Goal: Transaction & Acquisition: Purchase product/service

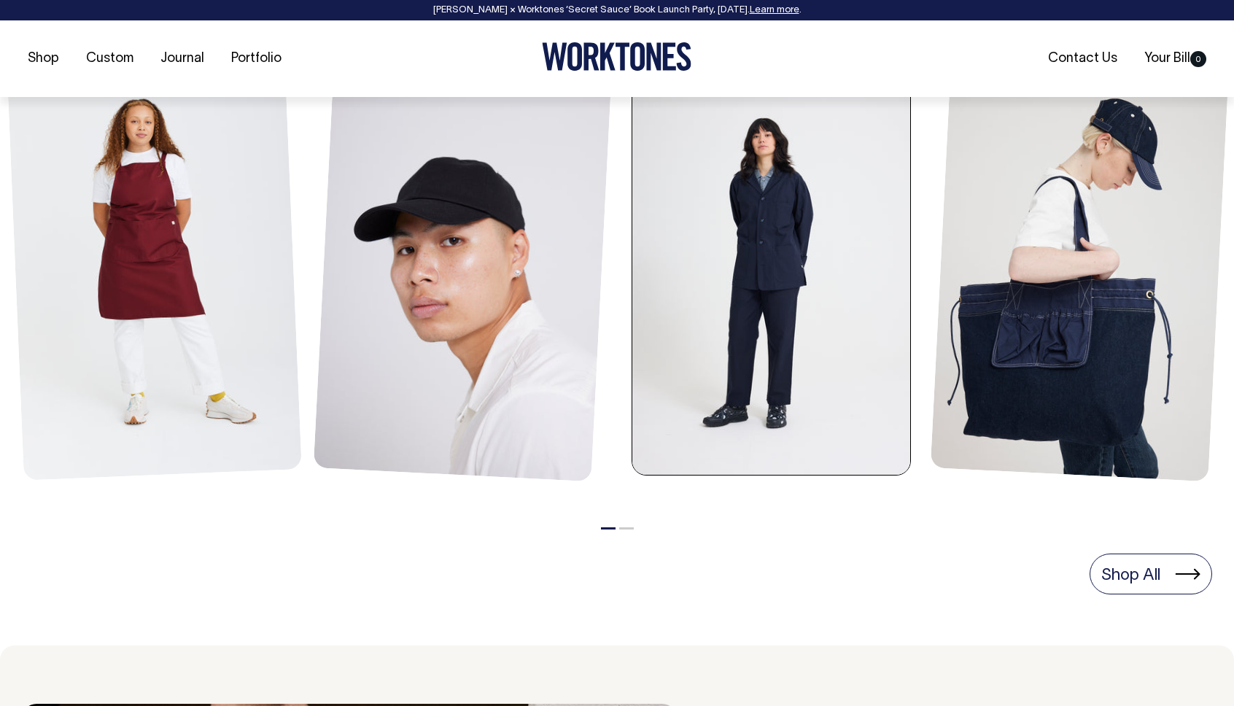
scroll to position [701, 0]
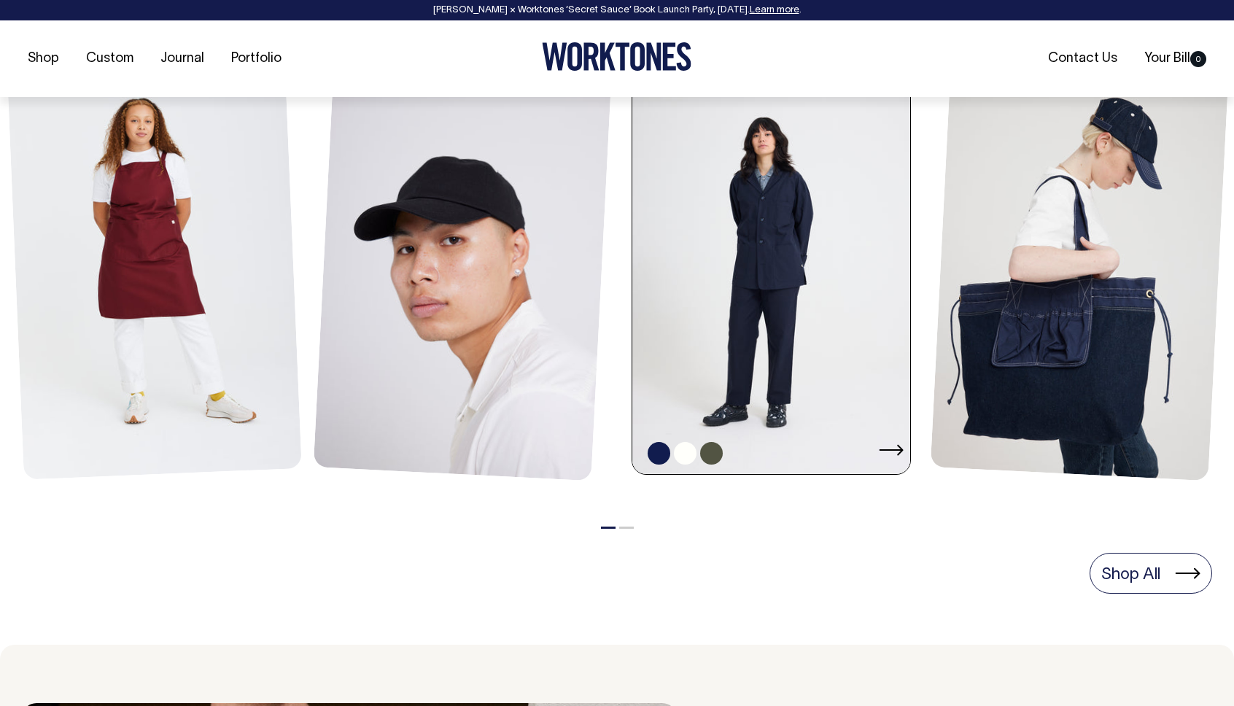
click at [826, 303] on link at bounding box center [775, 265] width 287 height 417
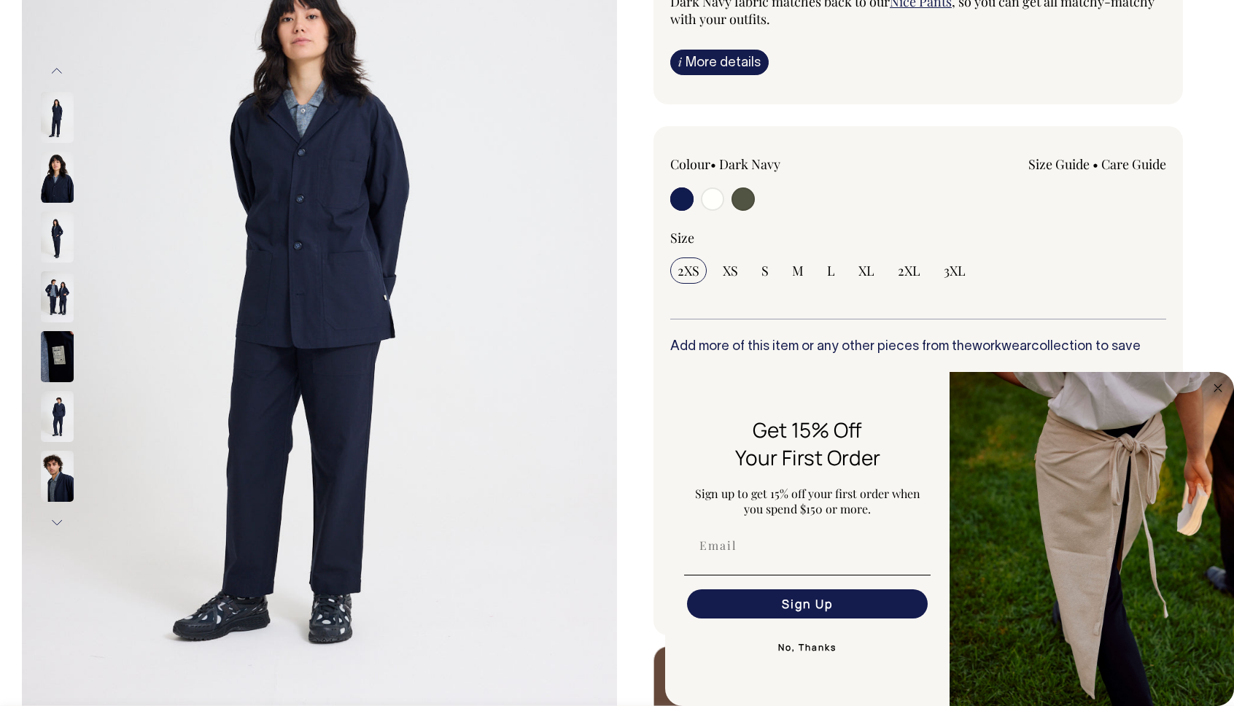
scroll to position [248, 0]
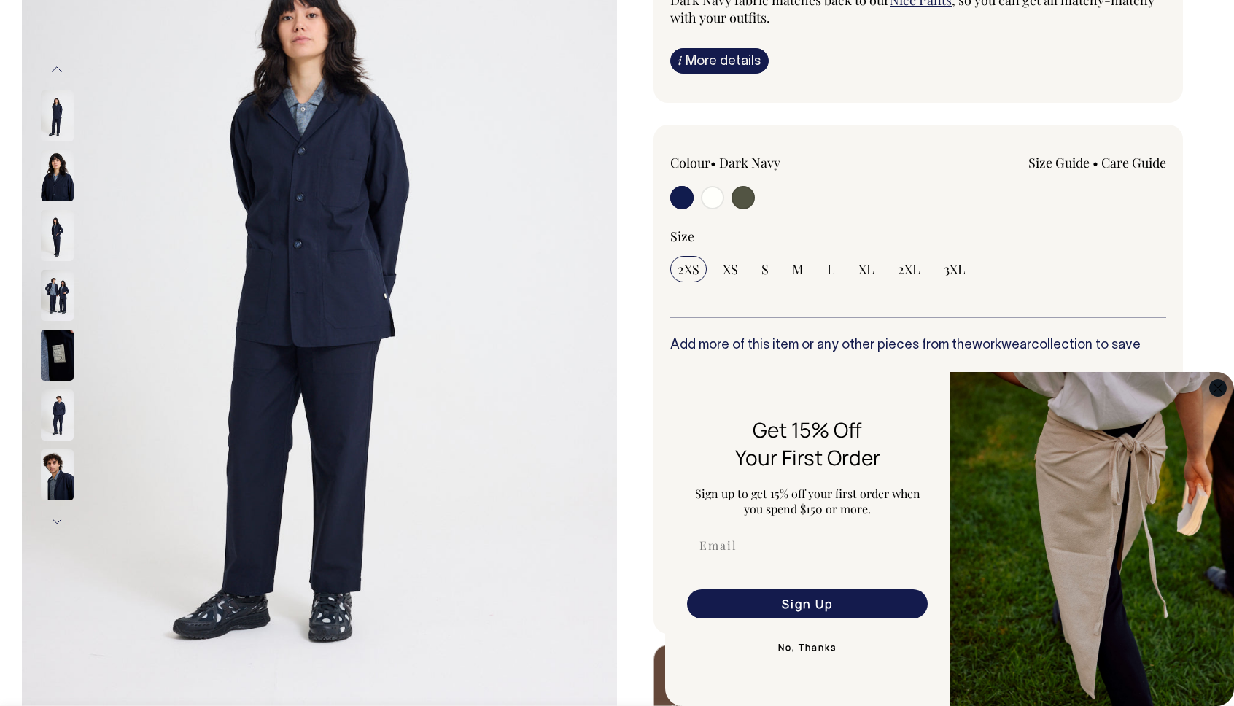
click at [1213, 389] on circle "Close dialog" at bounding box center [1218, 387] width 17 height 17
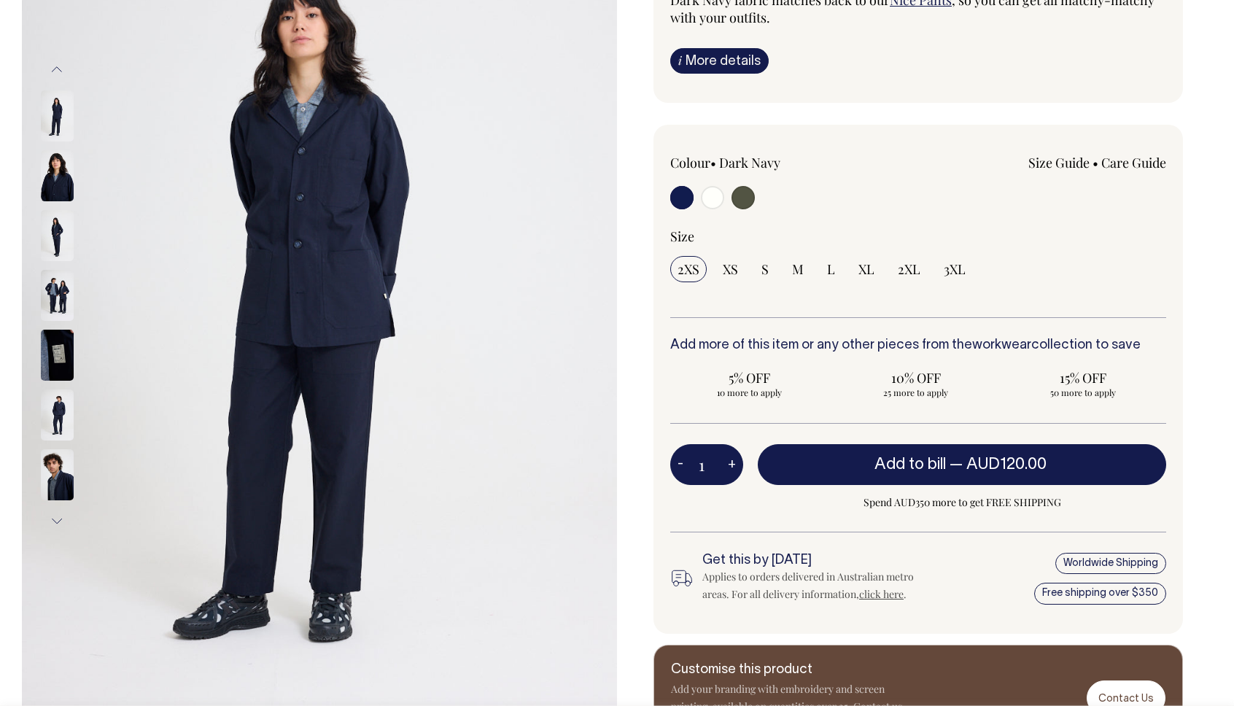
click at [729, 461] on button "+" at bounding box center [732, 464] width 23 height 29
type input "2"
click at [729, 462] on button "+" at bounding box center [732, 464] width 23 height 29
type input "3"
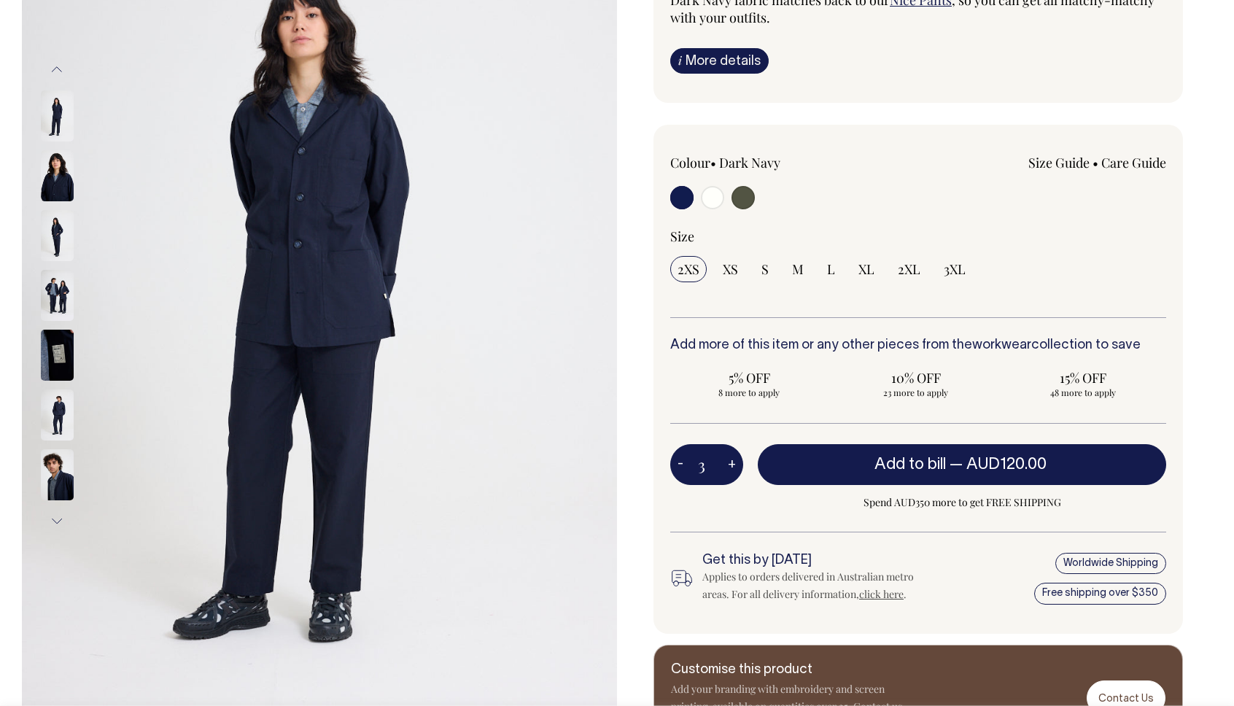
type input "3"
click at [729, 462] on button "+" at bounding box center [732, 464] width 23 height 29
type input "4"
click at [729, 462] on button "+" at bounding box center [732, 464] width 23 height 29
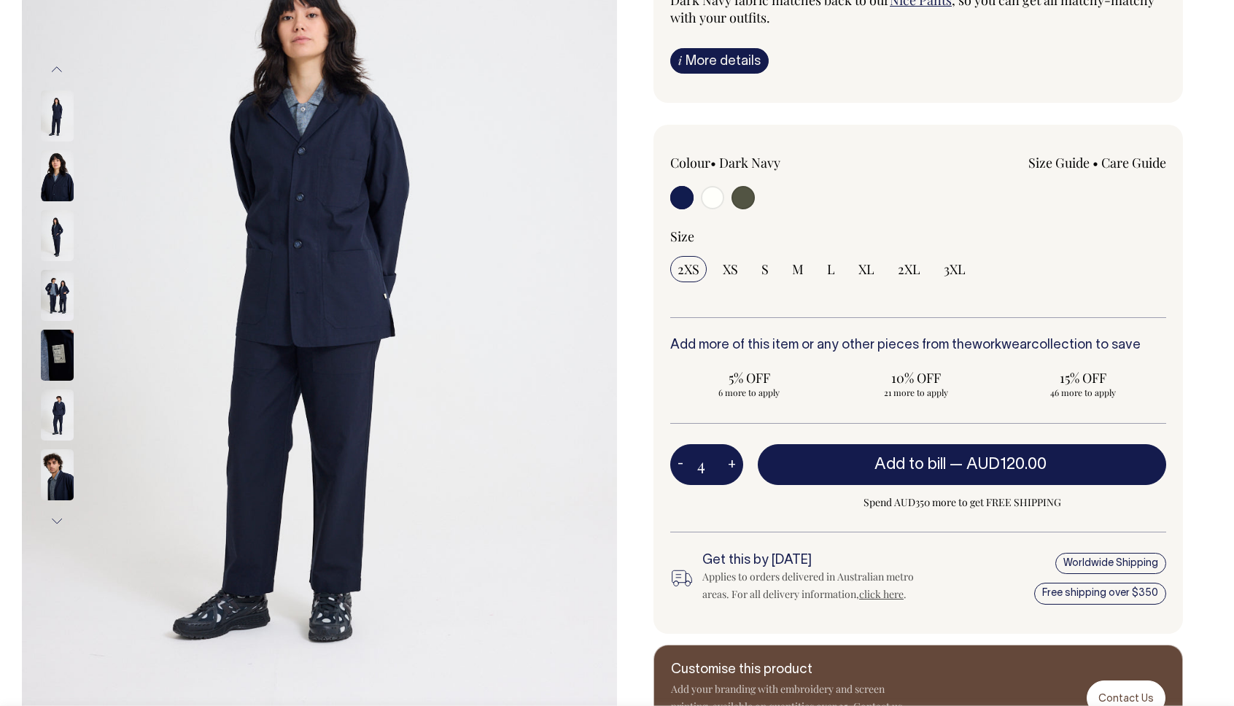
type input "5"
click at [729, 462] on button "+" at bounding box center [732, 464] width 23 height 29
type input "6"
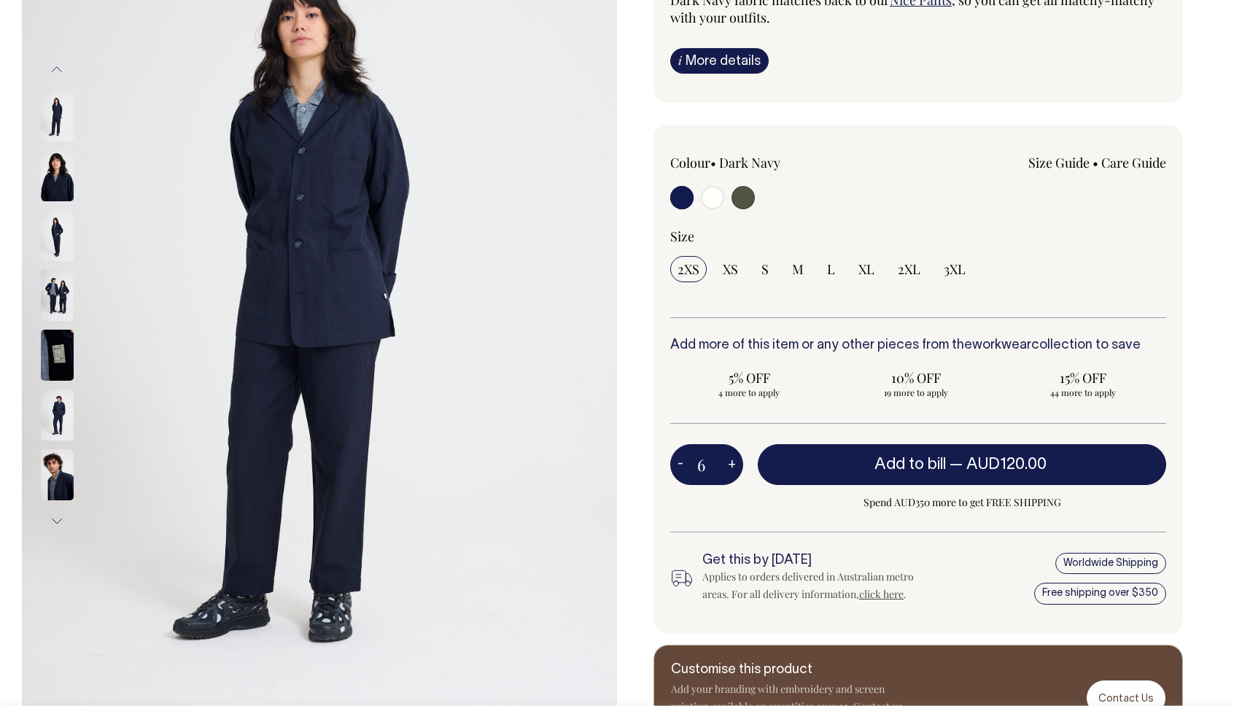
click at [729, 462] on button "+" at bounding box center [732, 464] width 23 height 29
type input "7"
click at [729, 462] on button "+" at bounding box center [732, 464] width 23 height 29
type input "8"
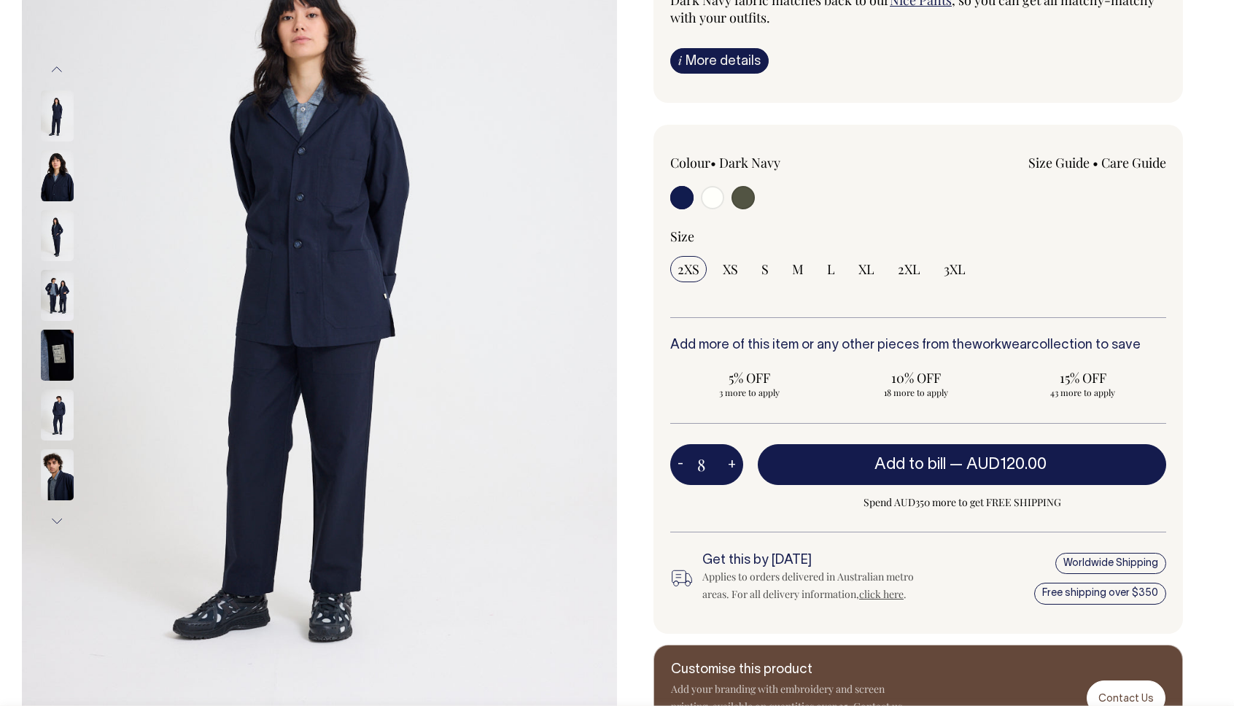
type input "8"
click at [729, 462] on button "+" at bounding box center [732, 464] width 23 height 29
type input "9"
click at [730, 462] on button "+" at bounding box center [732, 464] width 23 height 29
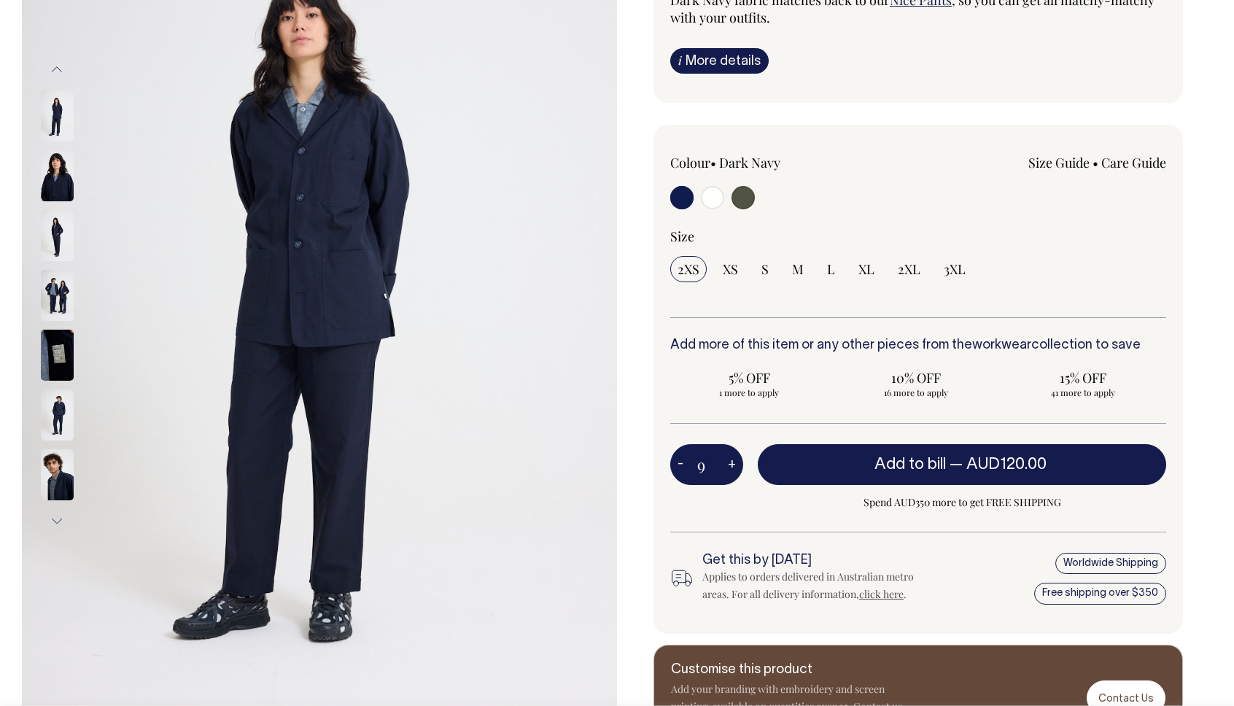
type input "10"
radio input "true"
type input "10"
click at [731, 462] on button "+" at bounding box center [732, 464] width 23 height 29
type input "11"
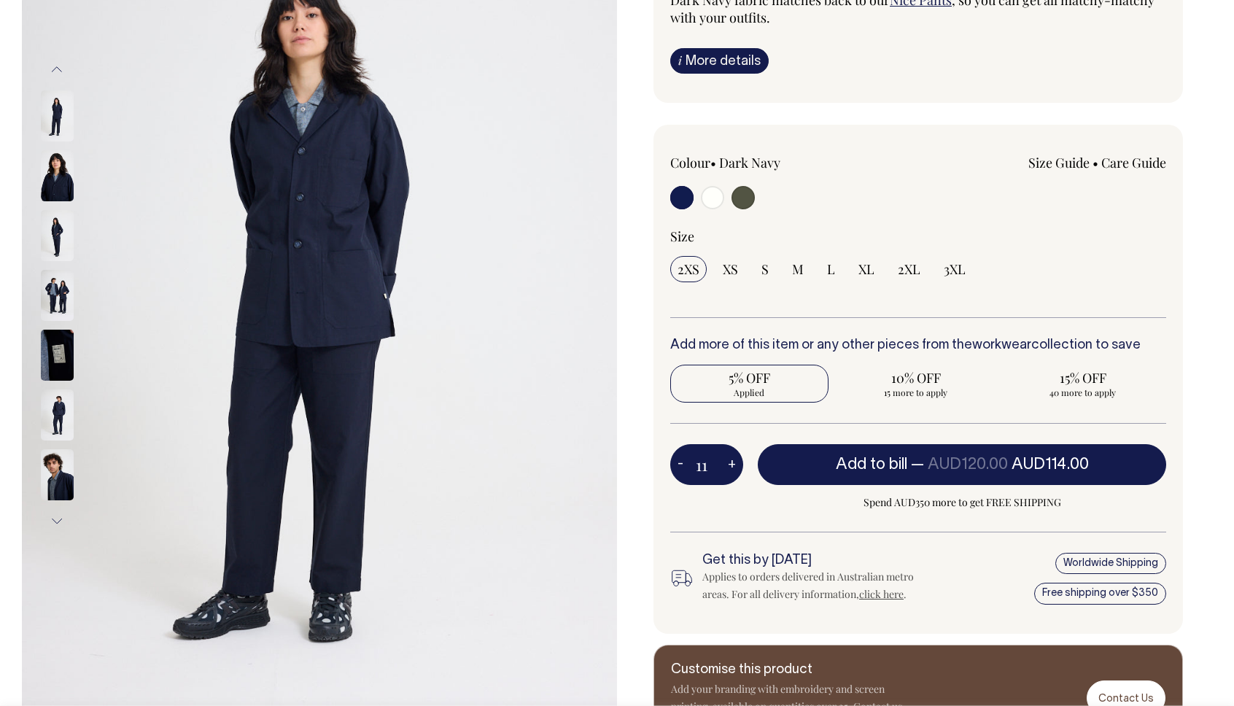
radio input "true"
type input "11"
click at [731, 462] on button "+" at bounding box center [732, 464] width 23 height 29
type input "12"
radio input "true"
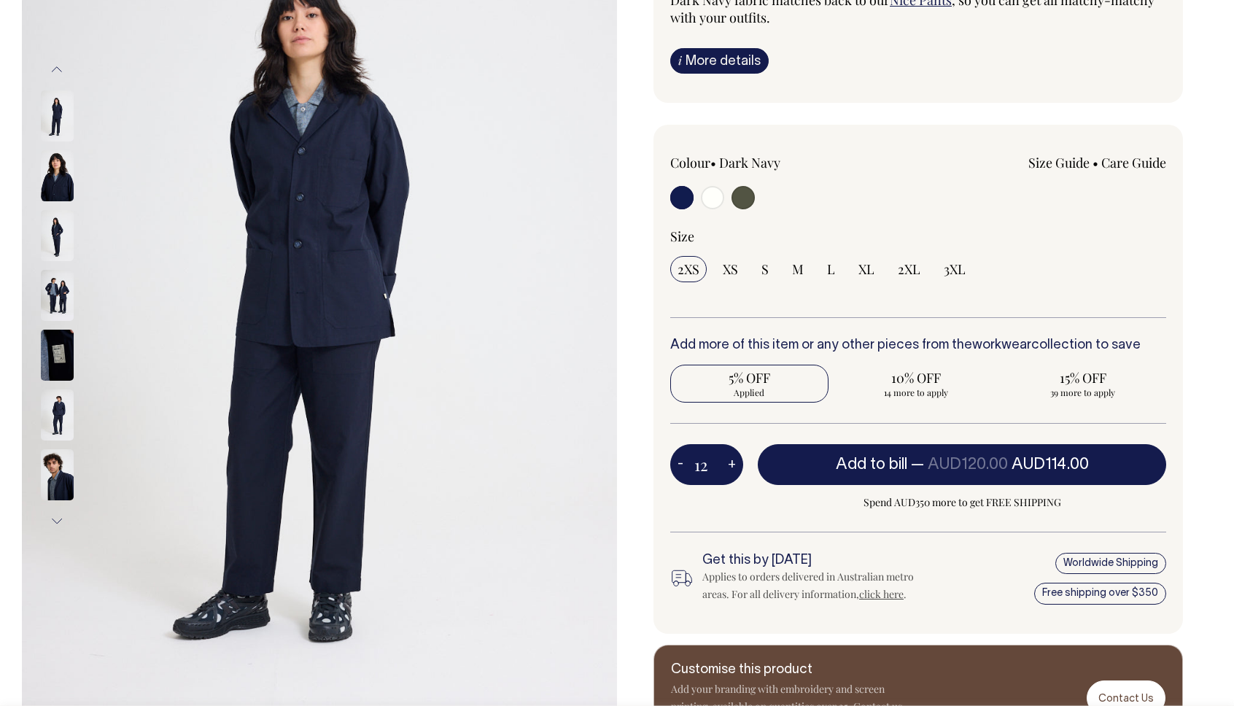
type input "12"
click at [731, 462] on button "+" at bounding box center [732, 464] width 23 height 29
type input "13"
radio input "true"
type input "13"
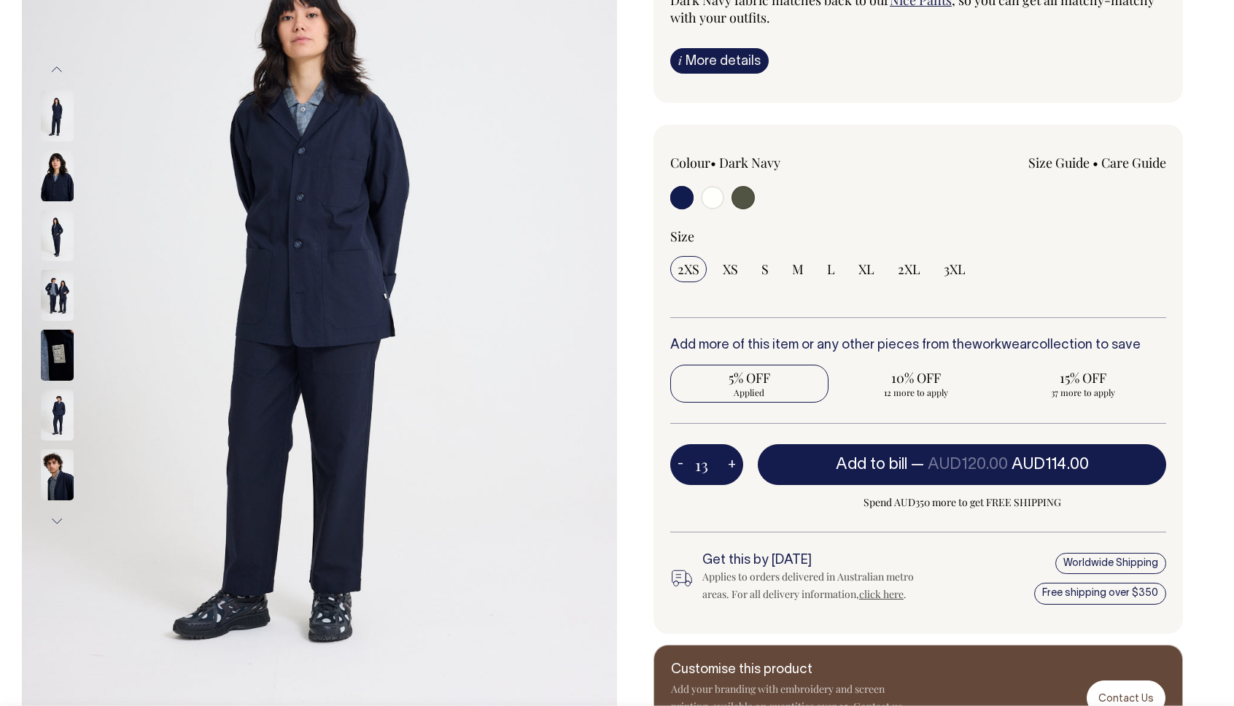
click at [731, 462] on button "+" at bounding box center [732, 464] width 23 height 29
type input "14"
radio input "true"
type input "14"
click at [731, 462] on button "+" at bounding box center [732, 464] width 23 height 29
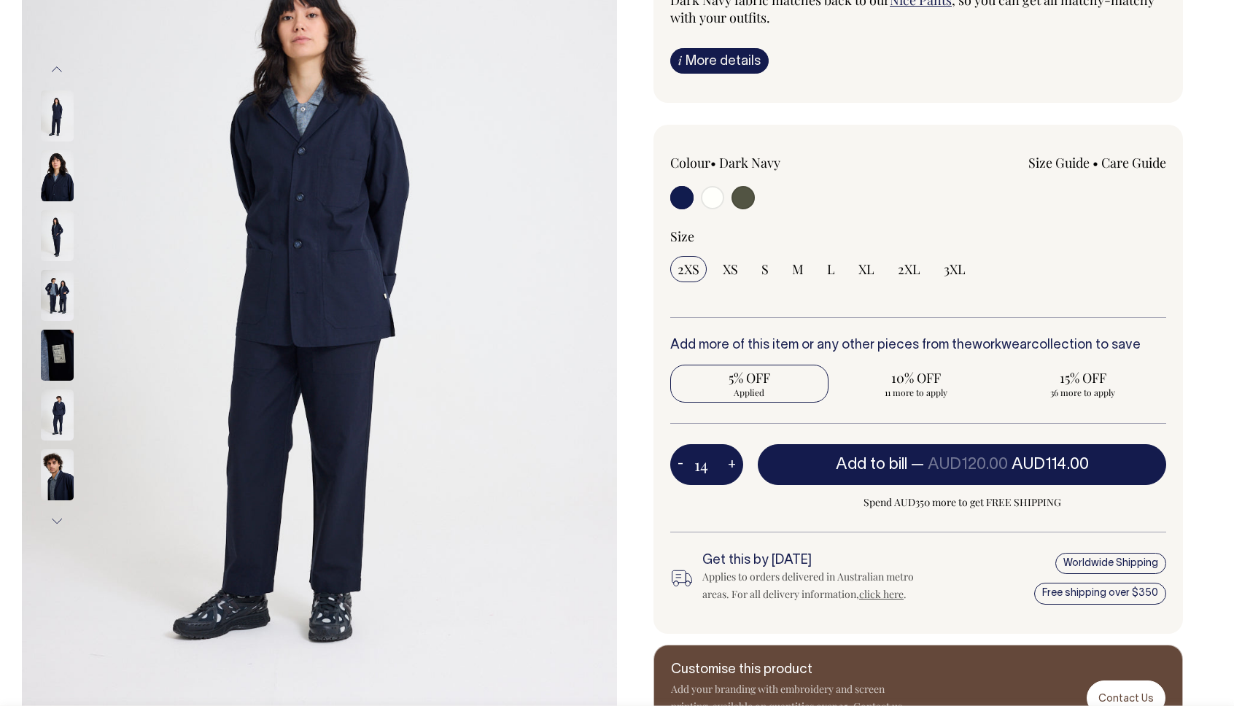
type input "15"
radio input "true"
type input "15"
click at [731, 462] on button "+" at bounding box center [732, 464] width 23 height 29
type input "16"
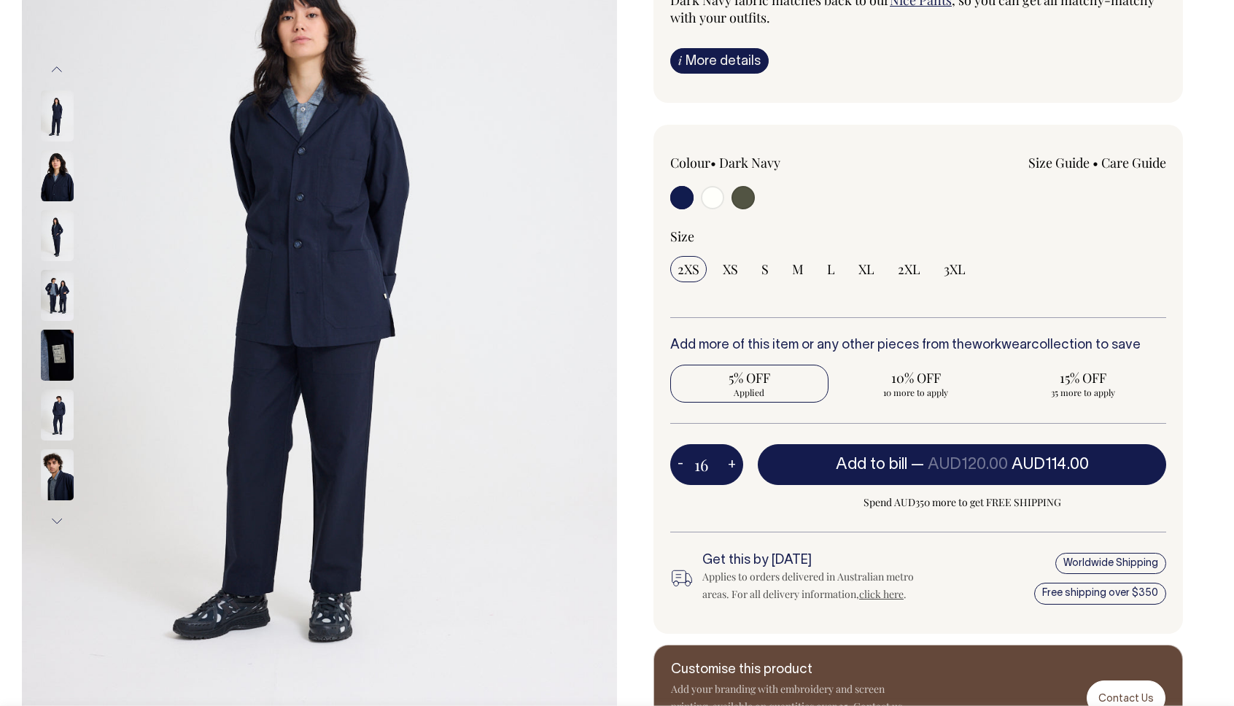
radio input "true"
type input "16"
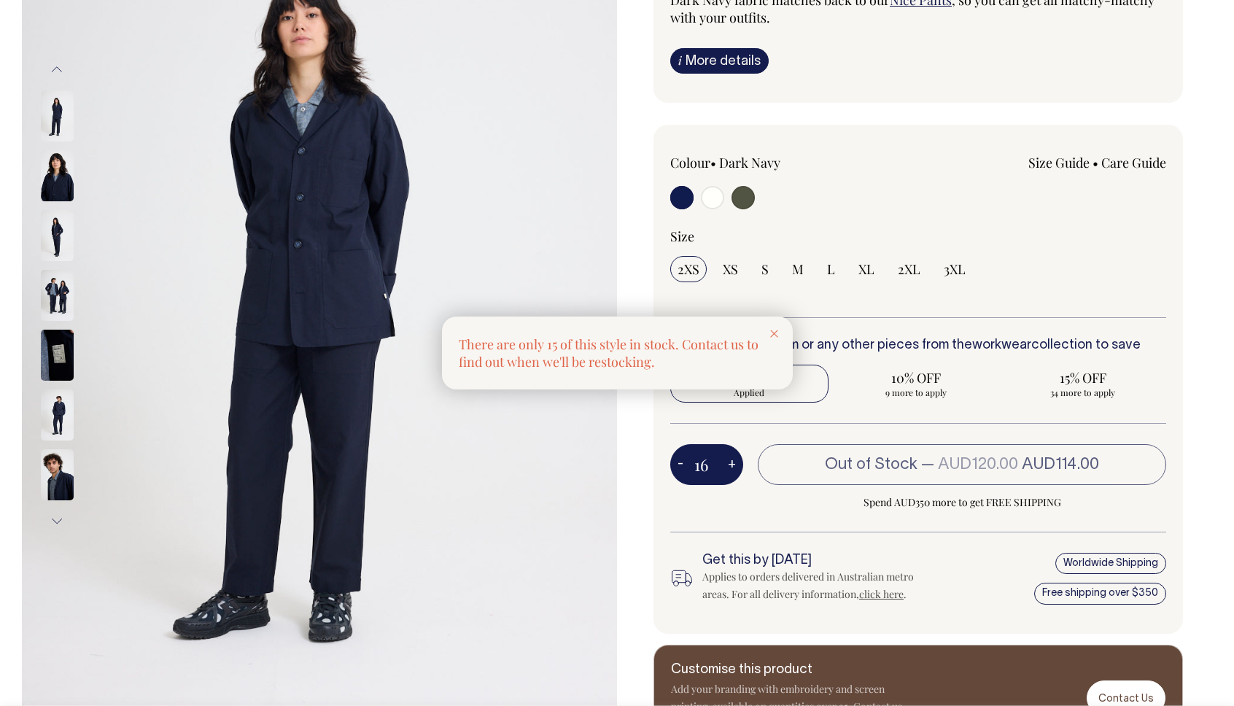
click at [731, 462] on div at bounding box center [617, 353] width 1234 height 706
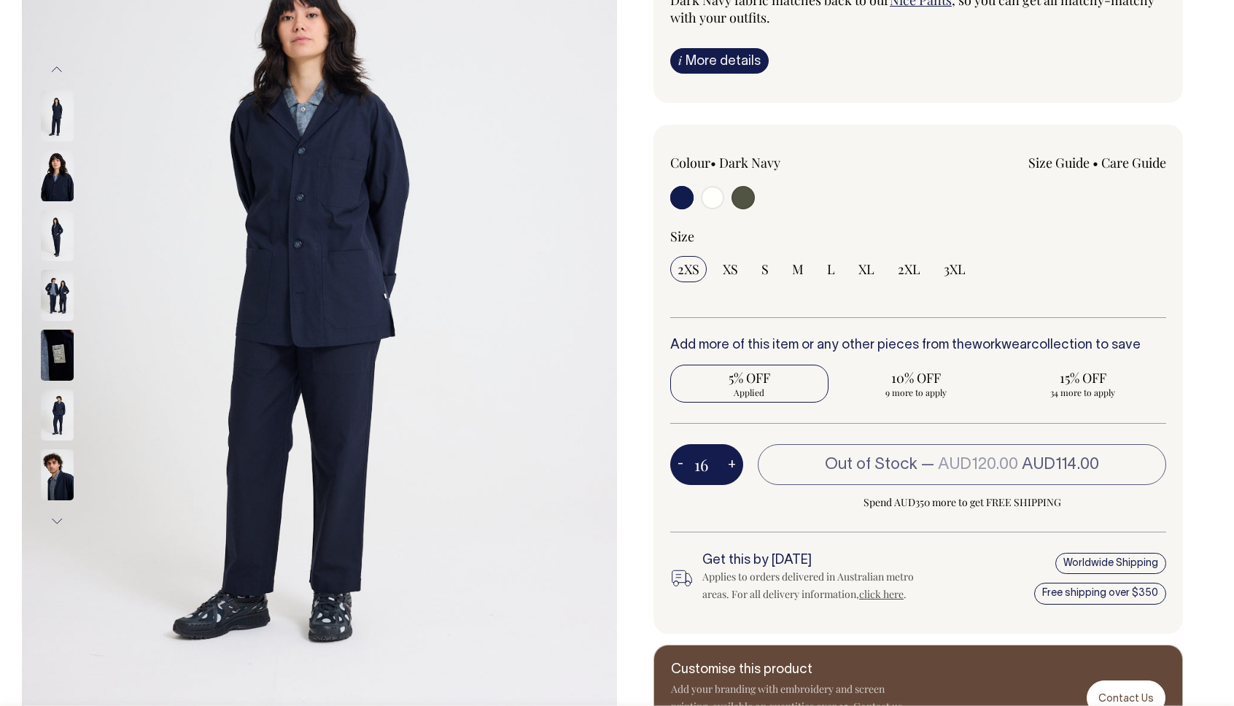
click at [732, 465] on button "+" at bounding box center [732, 464] width 23 height 29
type input "17"
radio input "true"
type input "17"
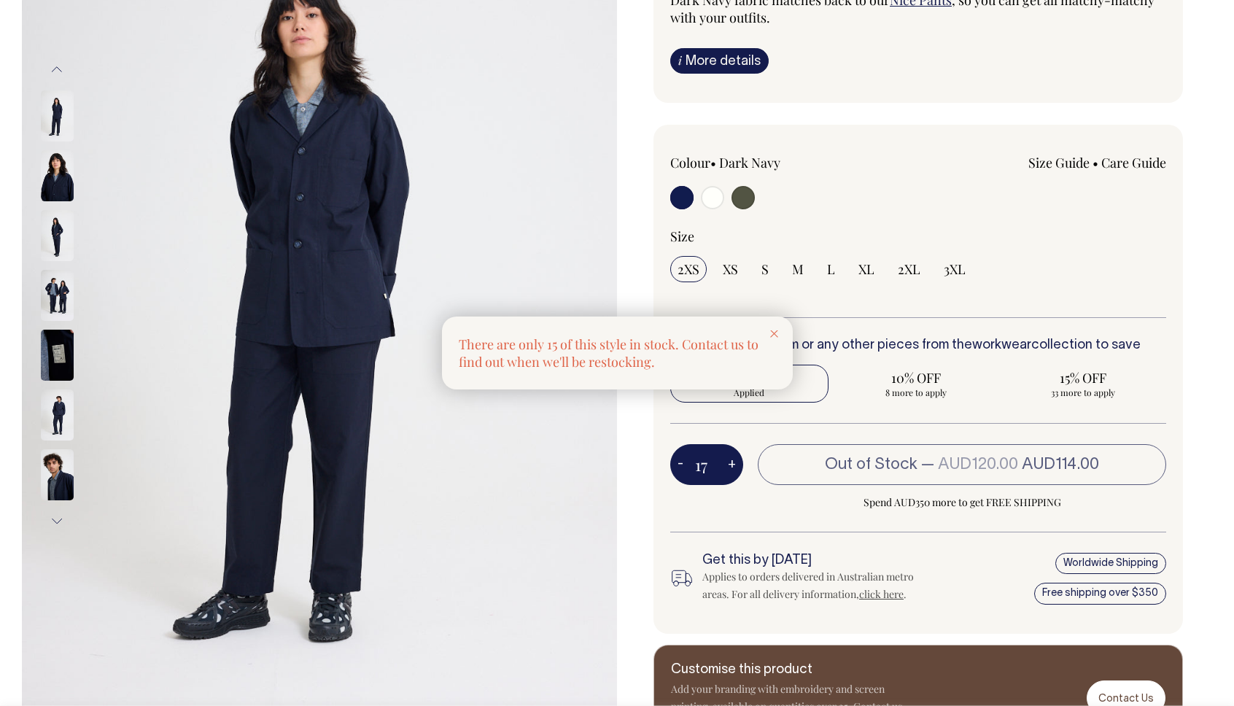
click at [733, 465] on div at bounding box center [617, 353] width 1234 height 706
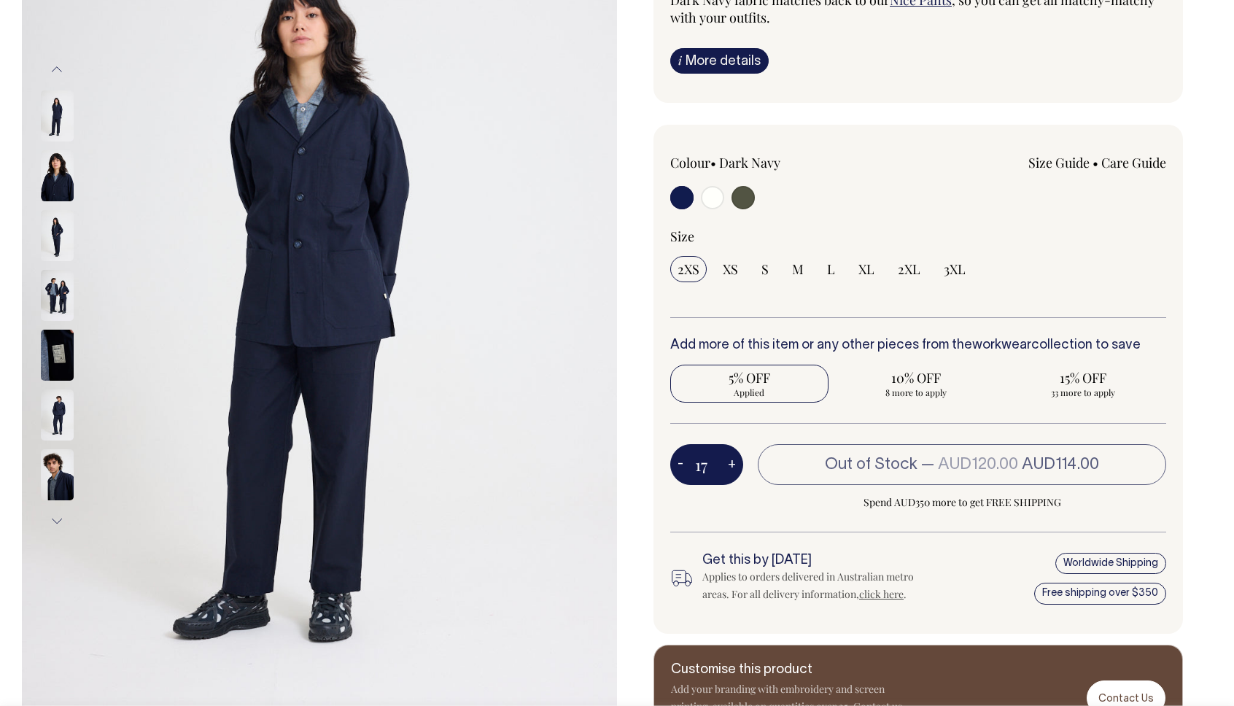
click at [684, 464] on button "-" at bounding box center [680, 464] width 20 height 29
type input "16"
radio input "true"
type input "16"
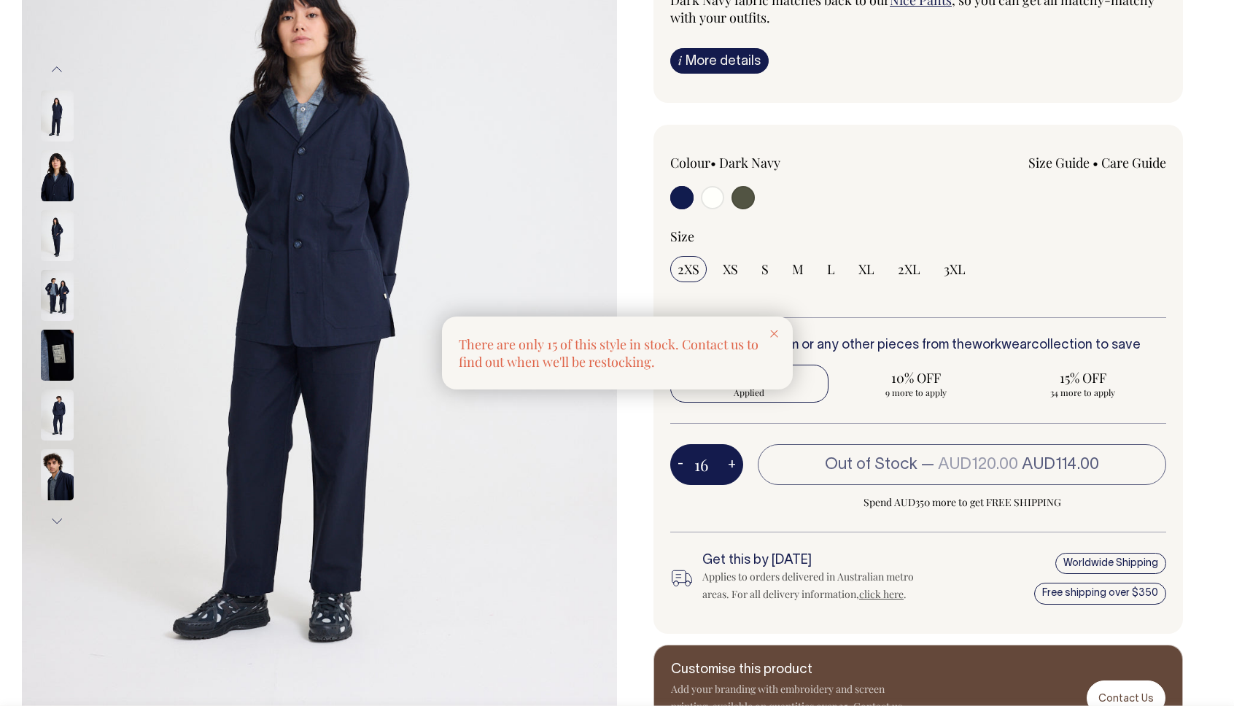
click at [684, 464] on div at bounding box center [617, 353] width 1234 height 706
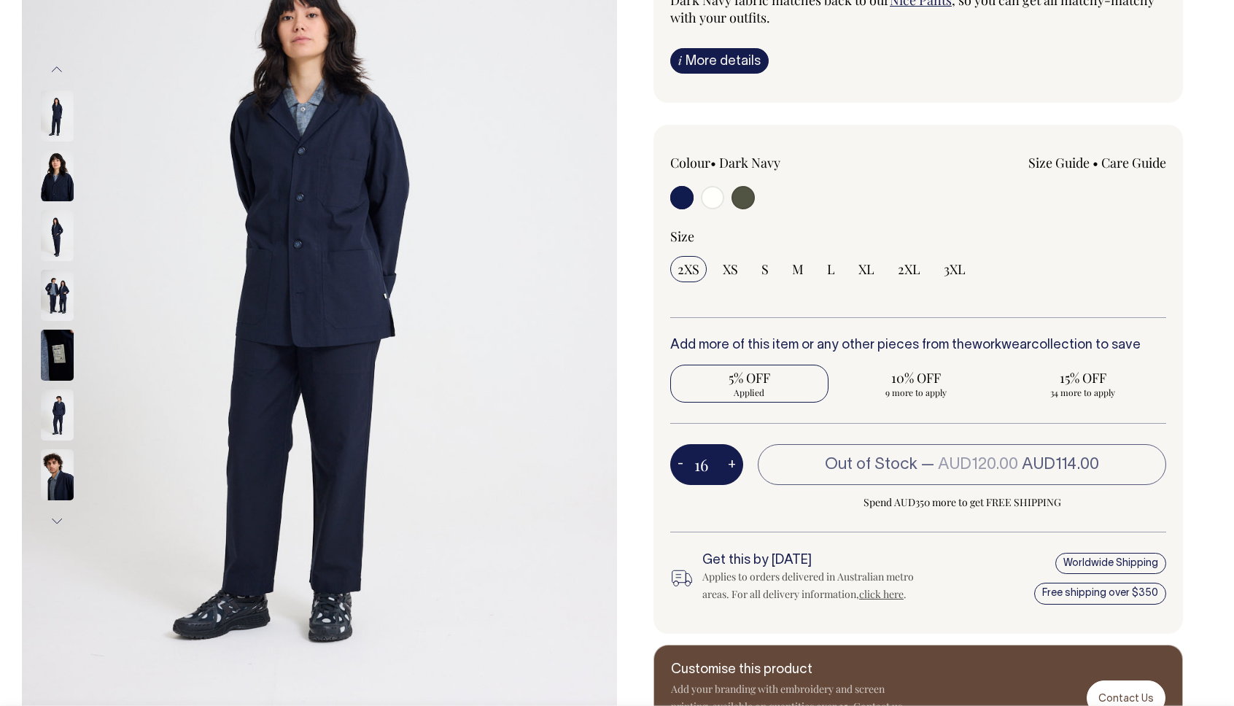
click at [680, 460] on button "-" at bounding box center [680, 464] width 20 height 29
type input "15"
radio input "true"
type input "15"
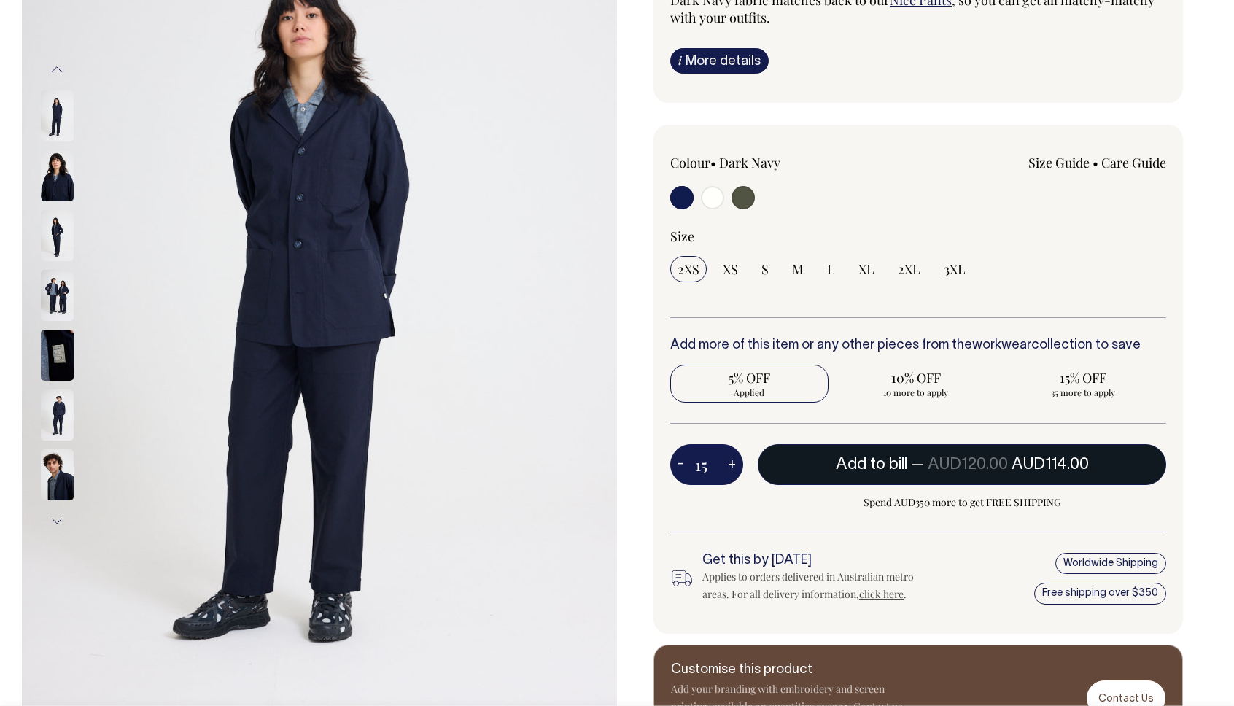
click at [1117, 472] on button "Add to bill — AUD120.00 AUD114.00" at bounding box center [962, 464] width 408 height 41
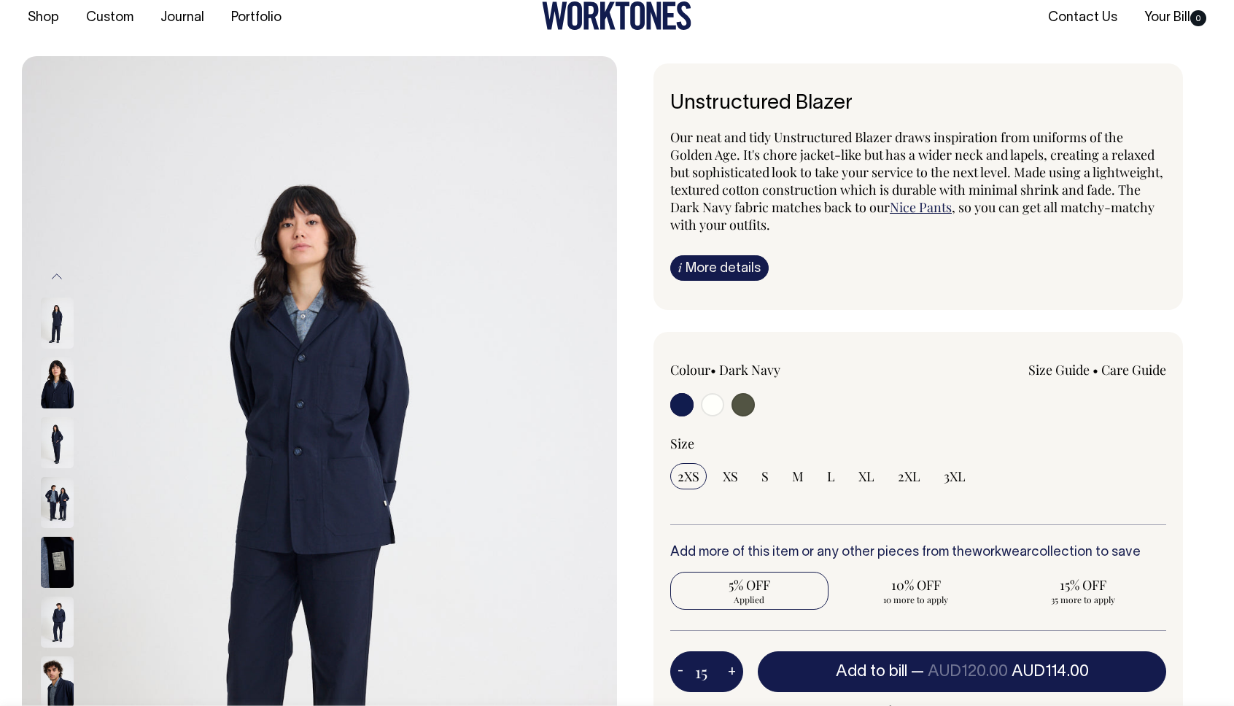
type input "1"
radio input "false"
type input "1"
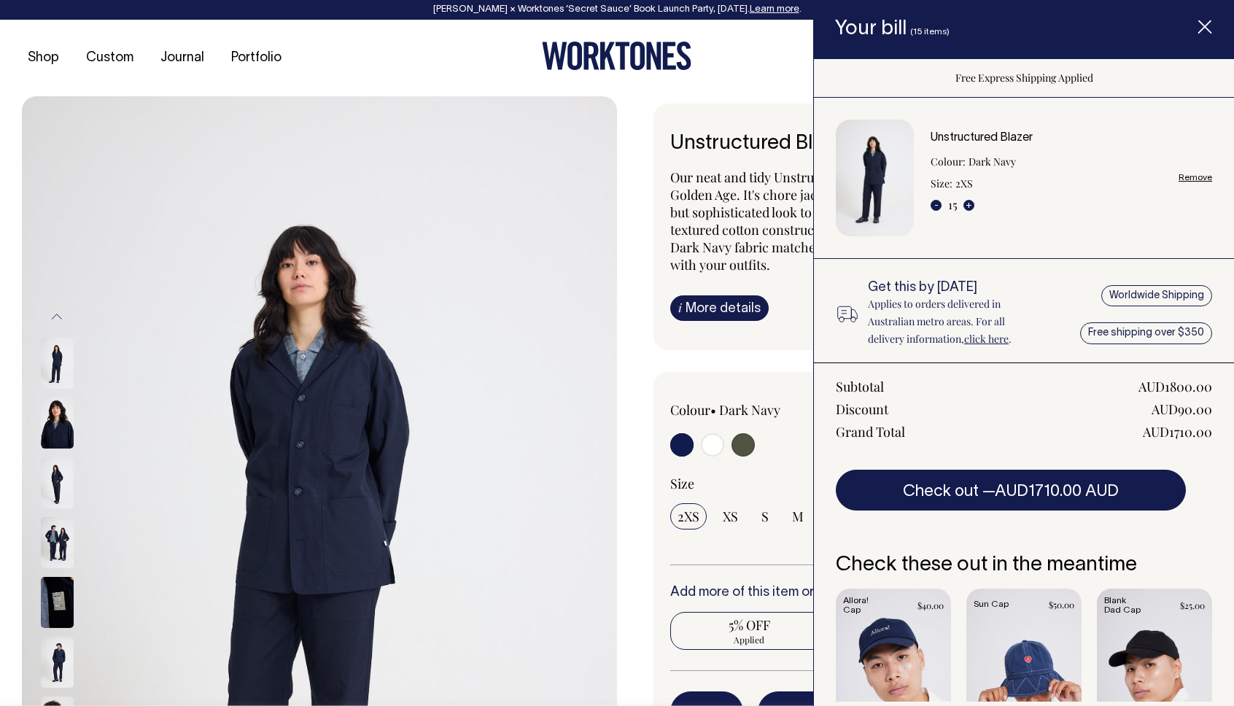
scroll to position [0, 0]
click at [1190, 174] on link "Remove" at bounding box center [1196, 177] width 34 height 9
radio input "false"
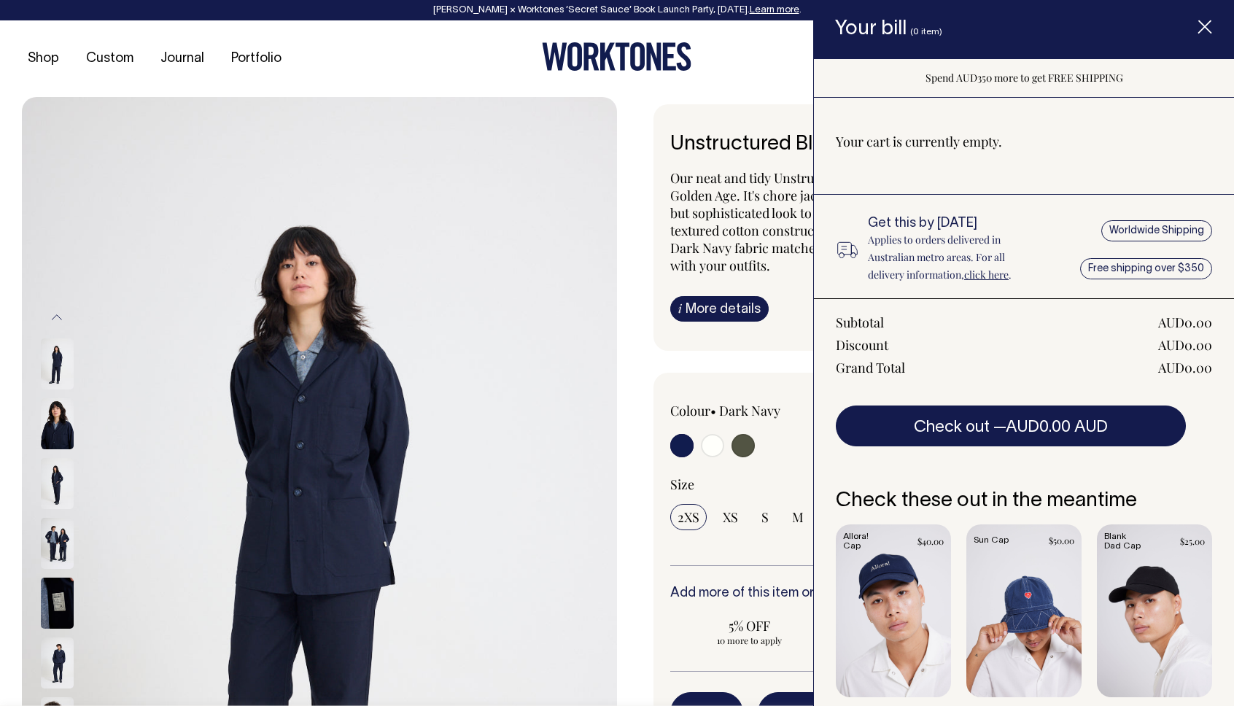
click at [1207, 24] on line "Item added to your cart" at bounding box center [1205, 27] width 12 height 12
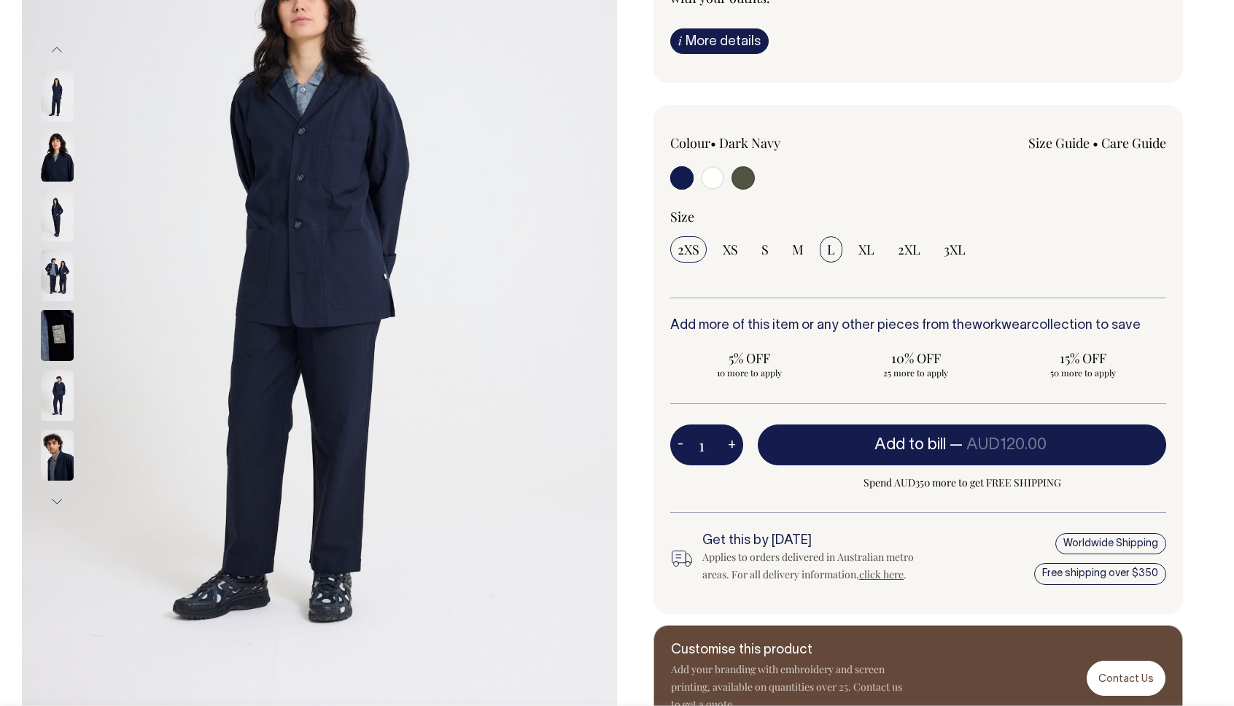
click at [840, 251] on input "L" at bounding box center [831, 249] width 23 height 26
radio input "true"
select select "L"
click at [732, 442] on button "+" at bounding box center [732, 444] width 23 height 29
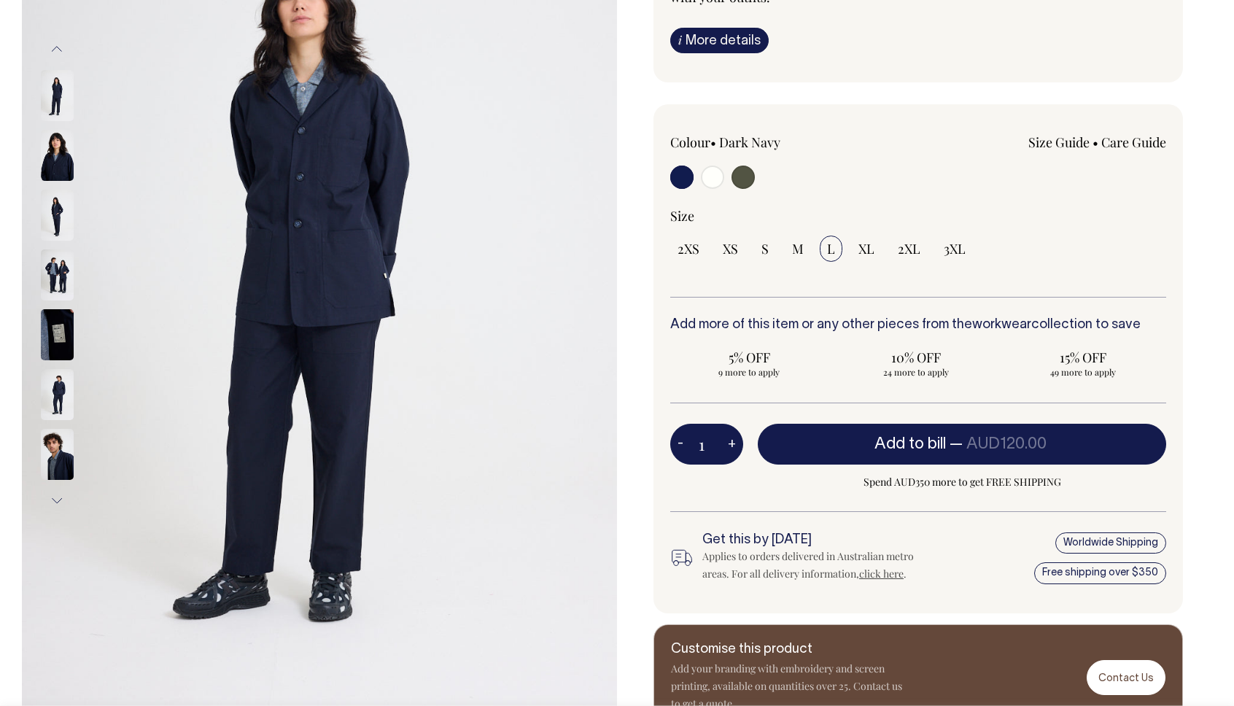
type input "2"
click at [732, 442] on button "+" at bounding box center [732, 444] width 23 height 29
type input "3"
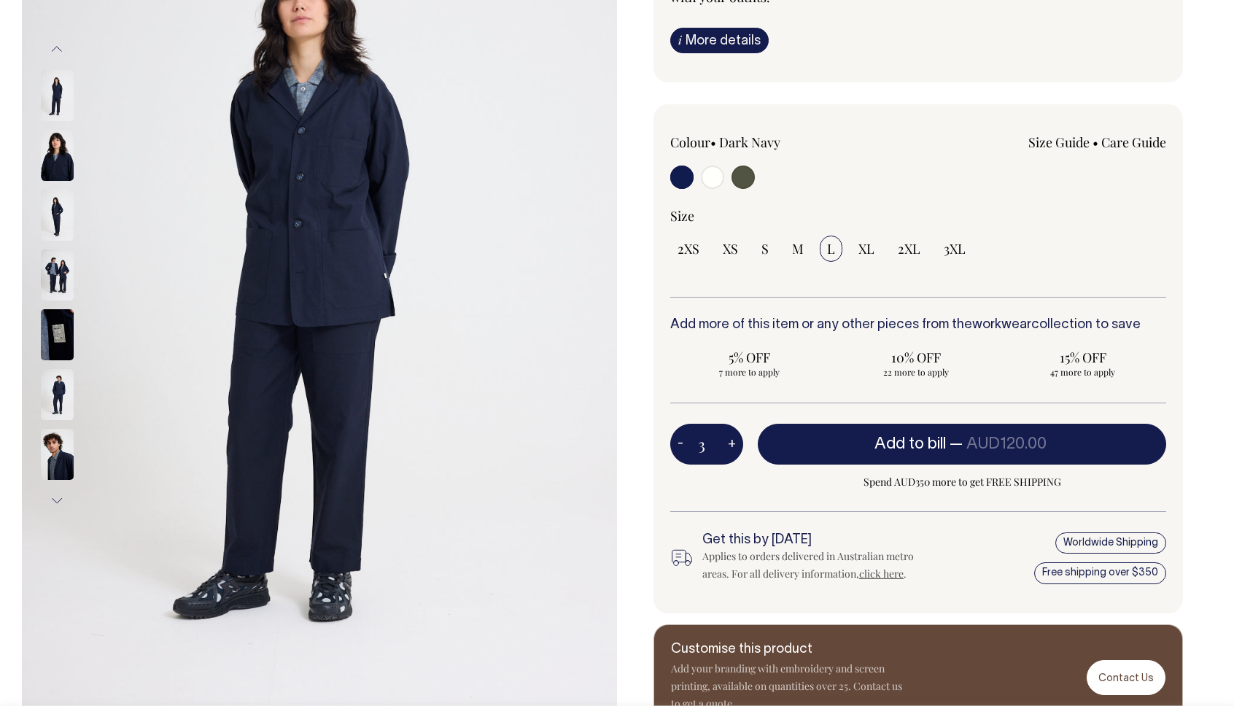
click at [732, 442] on button "+" at bounding box center [732, 444] width 23 height 29
type input "4"
click at [732, 442] on button "+" at bounding box center [732, 444] width 23 height 29
type input "5"
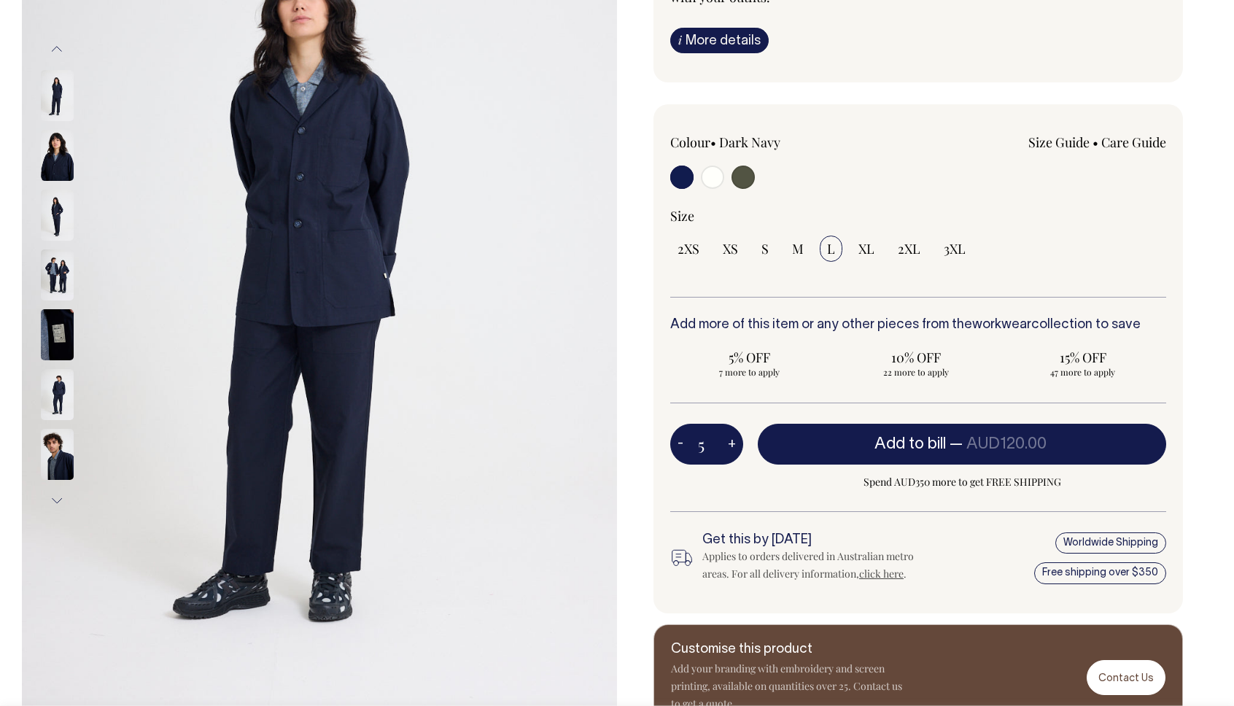
type input "5"
click at [732, 442] on button "+" at bounding box center [732, 444] width 23 height 29
type input "6"
click at [732, 442] on button "+" at bounding box center [732, 444] width 23 height 29
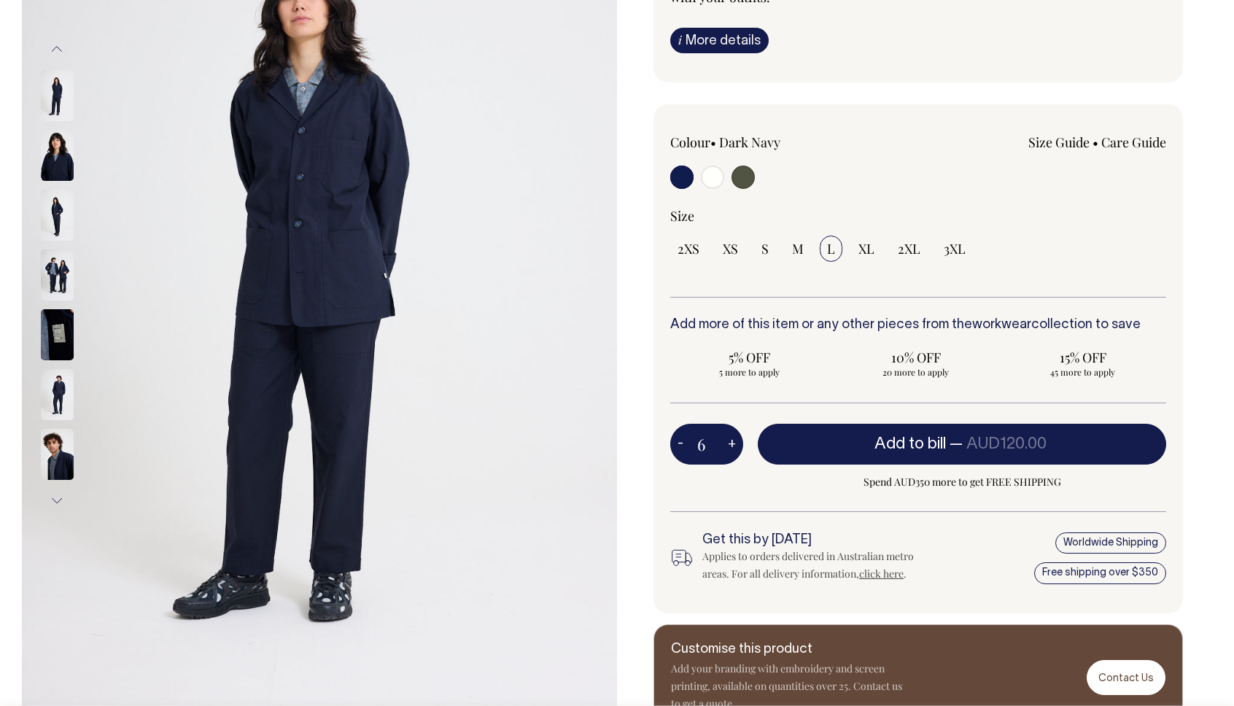
type input "7"
click at [732, 442] on button "+" at bounding box center [732, 444] width 23 height 29
type input "8"
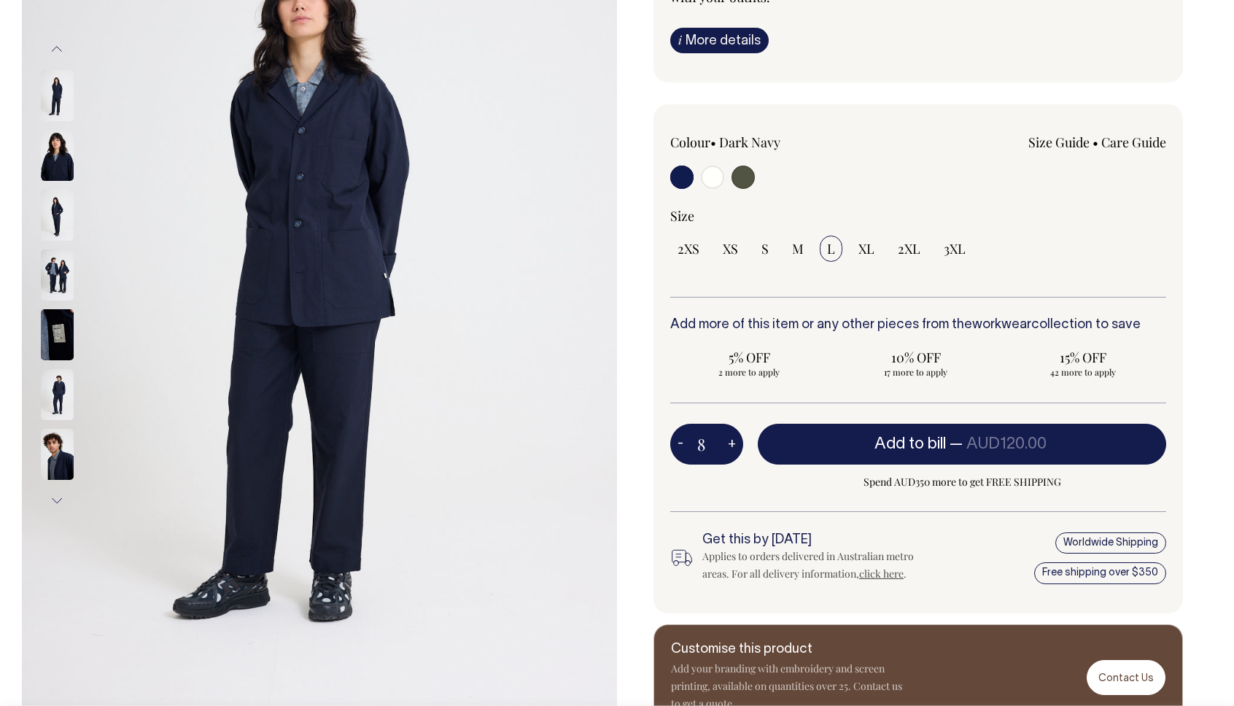
click at [732, 442] on button "+" at bounding box center [732, 444] width 23 height 29
type input "9"
click at [732, 442] on button "+" at bounding box center [732, 444] width 23 height 29
type input "10"
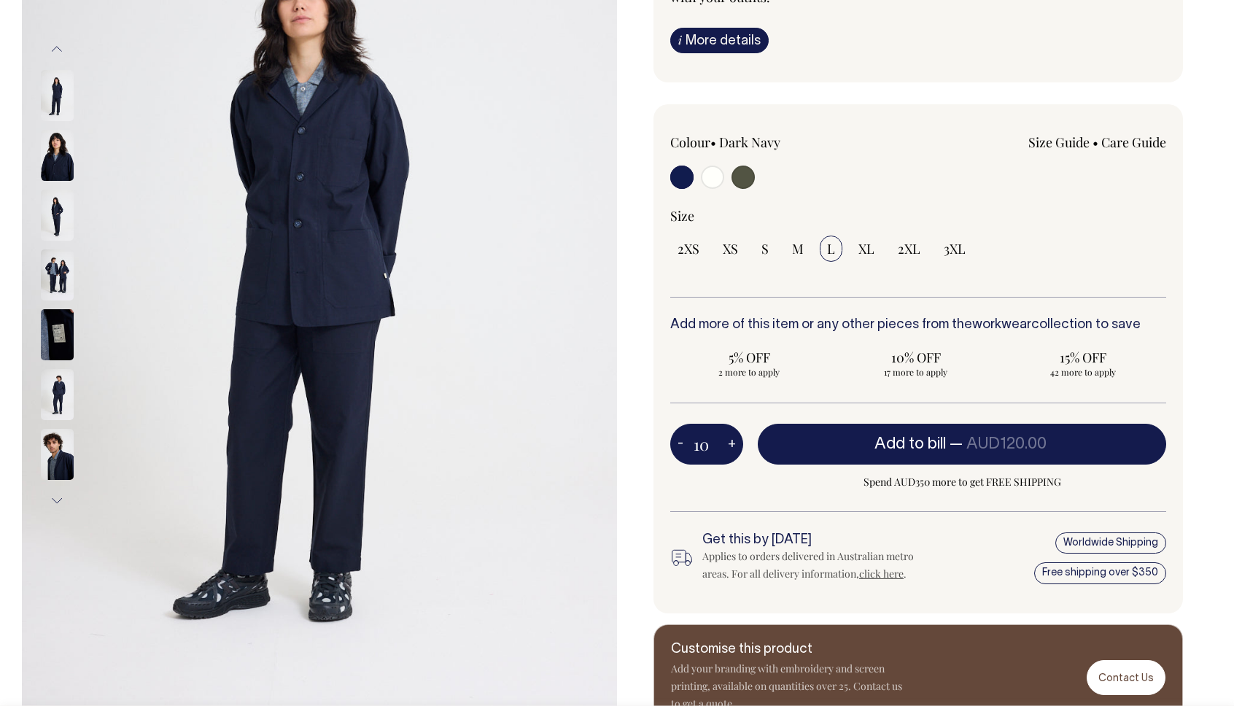
radio input "true"
type input "10"
click at [732, 442] on button "+" at bounding box center [732, 444] width 23 height 29
type input "11"
radio input "true"
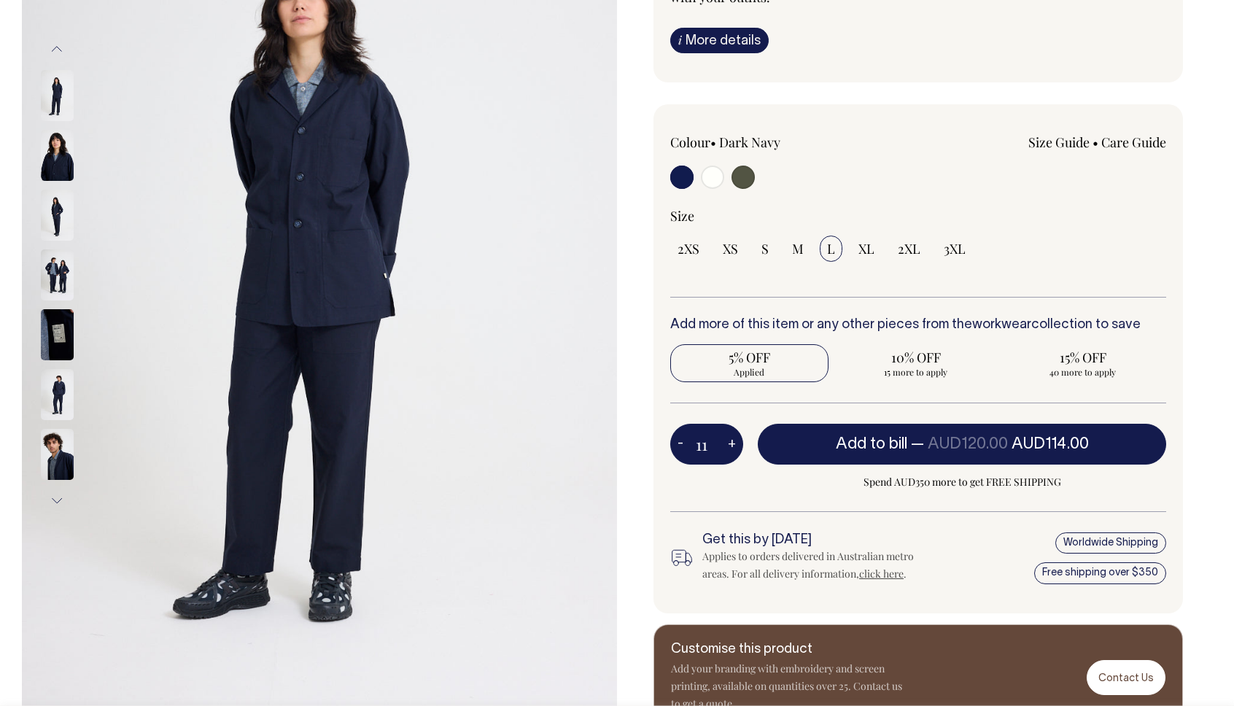
type input "11"
click at [732, 442] on button "+" at bounding box center [732, 444] width 23 height 29
type input "12"
radio input "true"
type input "12"
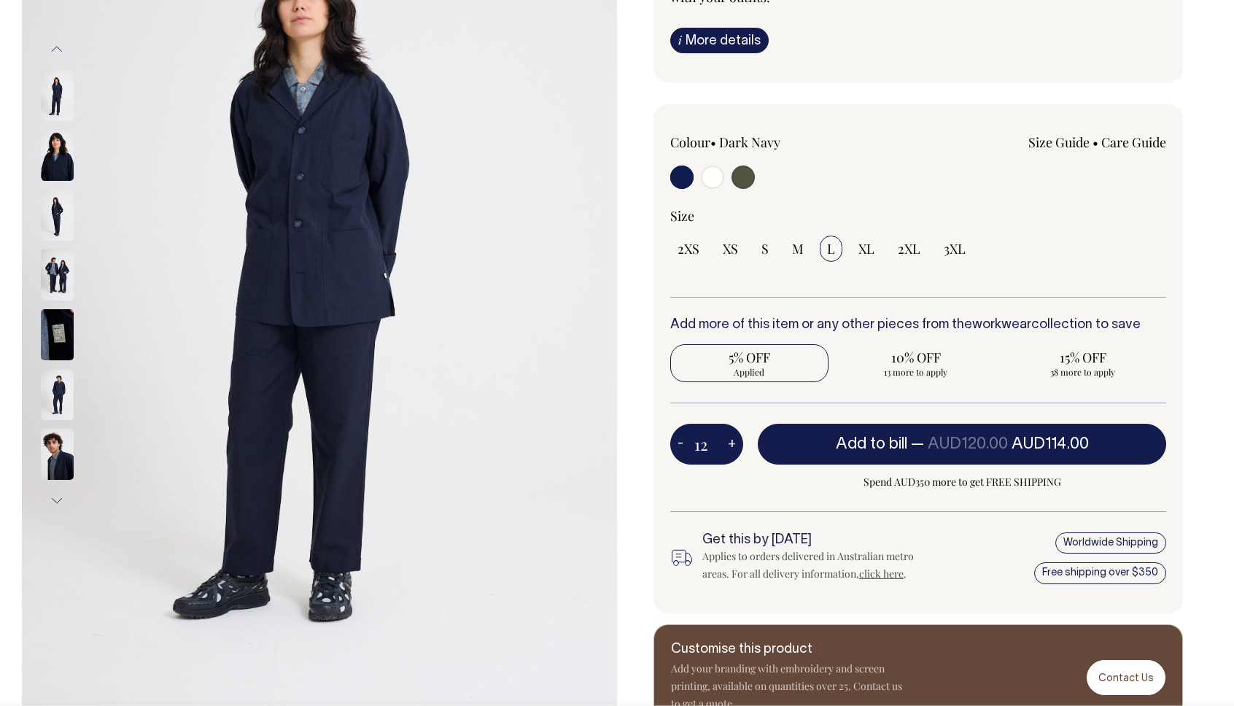
click at [732, 442] on button "+" at bounding box center [732, 444] width 23 height 29
type input "13"
radio input "true"
type input "13"
click at [732, 442] on button "+" at bounding box center [732, 444] width 23 height 29
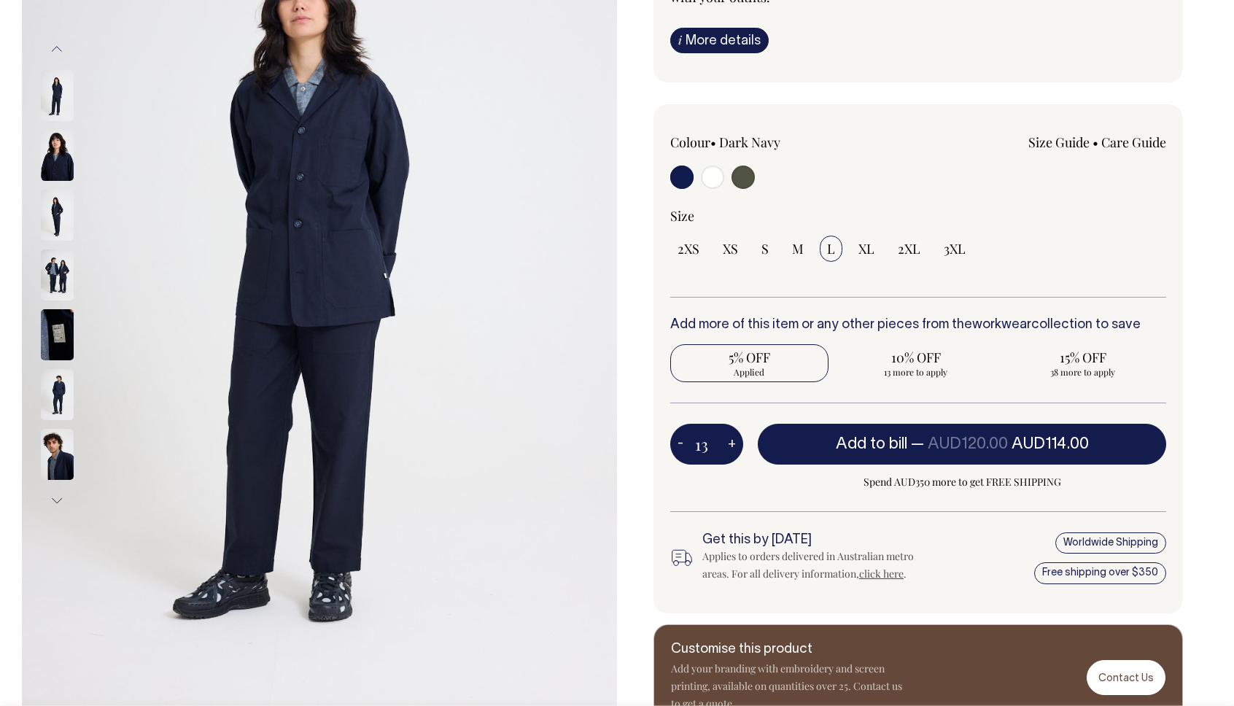
type input "14"
radio input "true"
type input "14"
click at [732, 442] on button "+" at bounding box center [732, 444] width 23 height 29
type input "15"
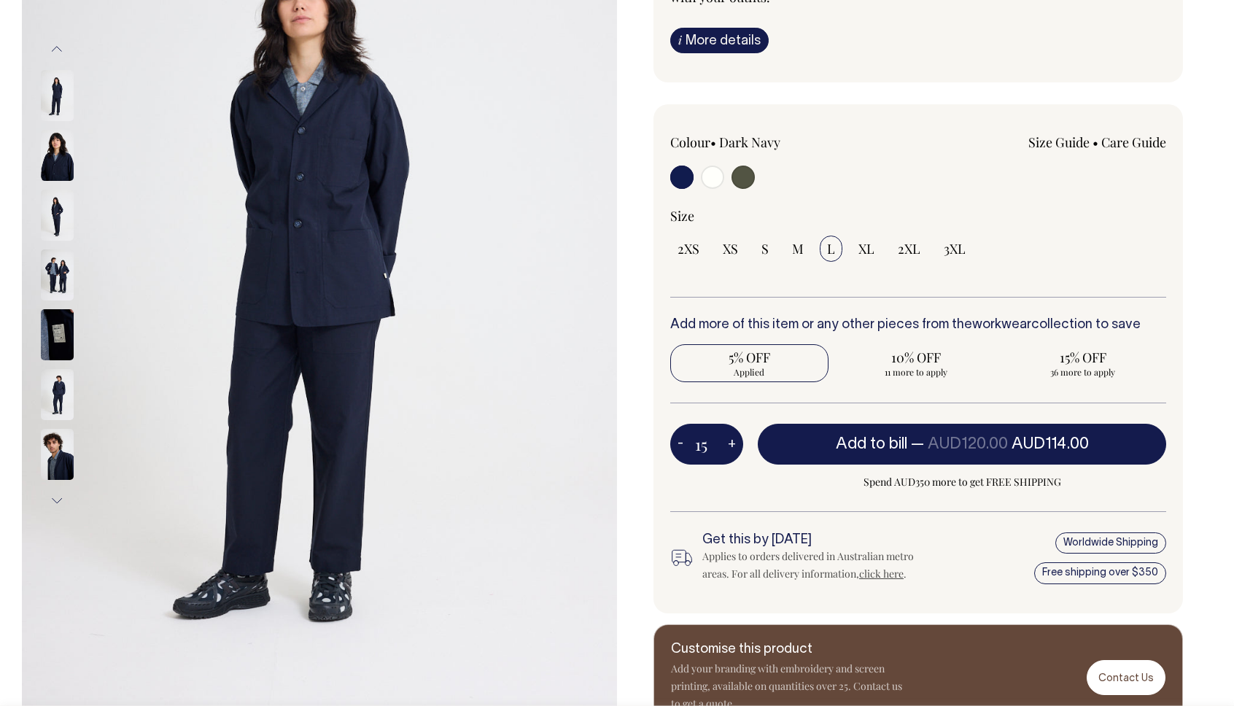
radio input "true"
type input "15"
click at [732, 442] on button "+" at bounding box center [732, 444] width 23 height 29
type input "16"
radio input "true"
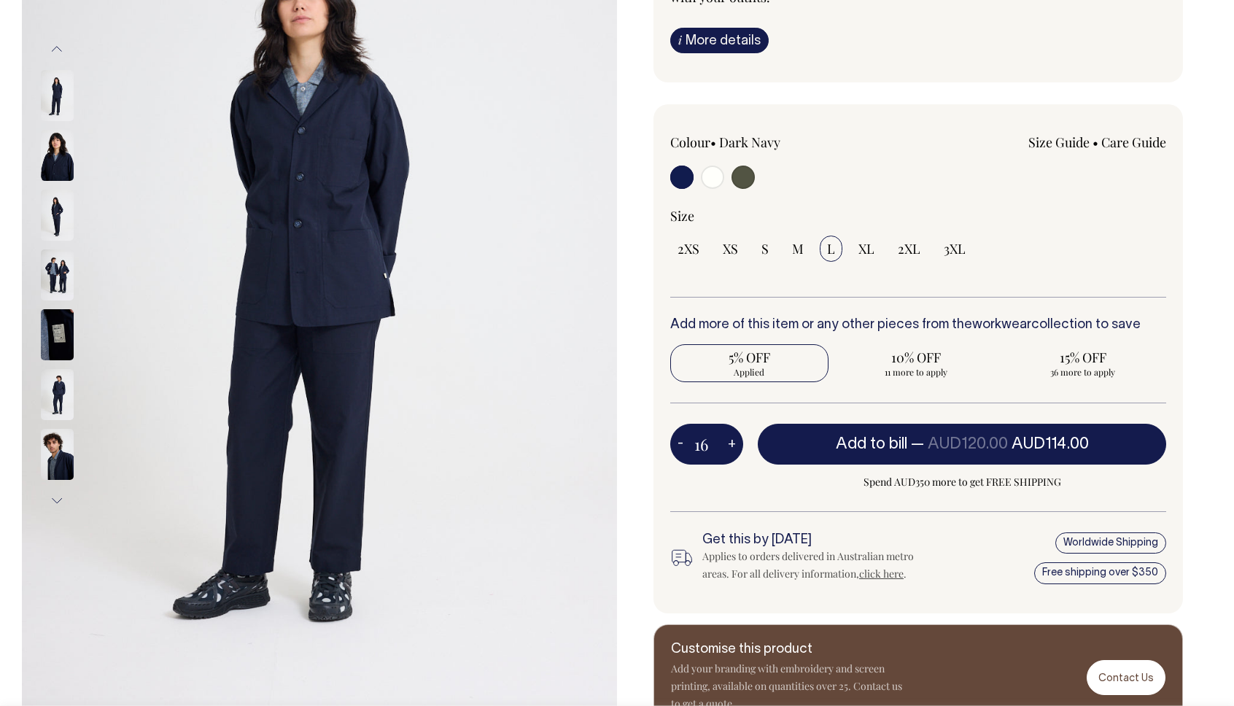
type input "16"
click at [732, 442] on button "+" at bounding box center [732, 444] width 23 height 29
type input "17"
radio input "true"
type input "17"
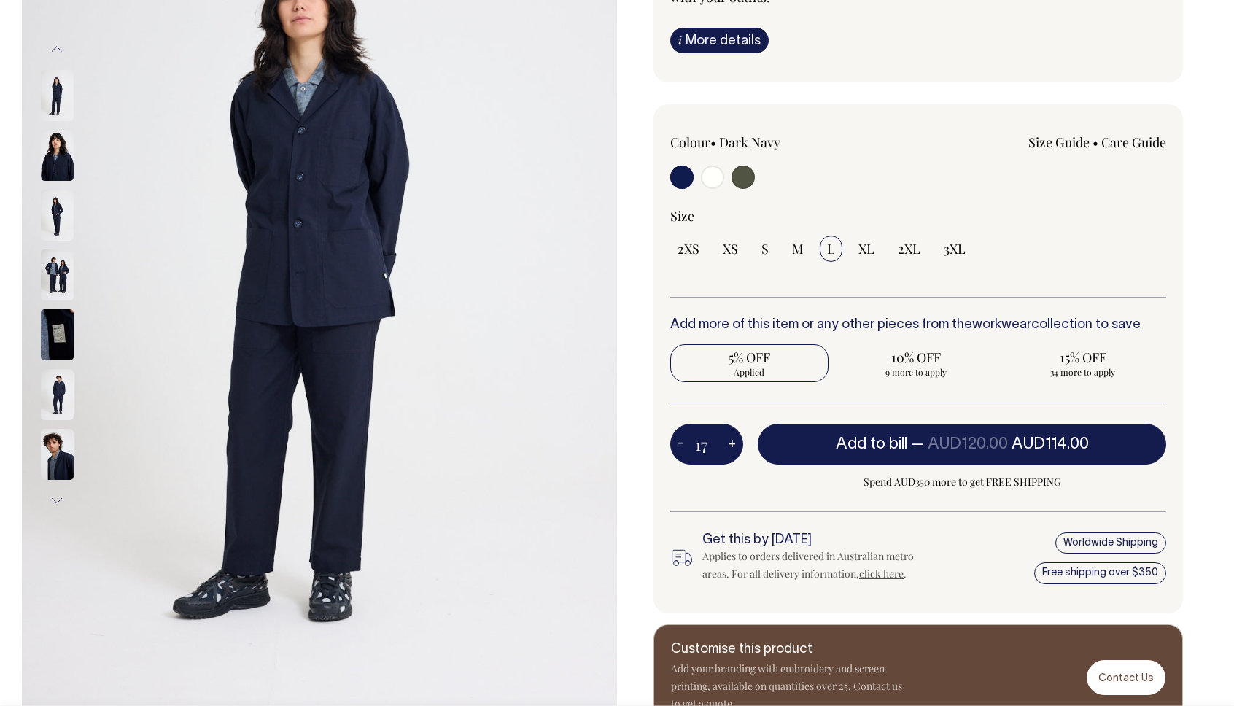
click at [0, 0] on div at bounding box center [0, 0] width 0 height 0
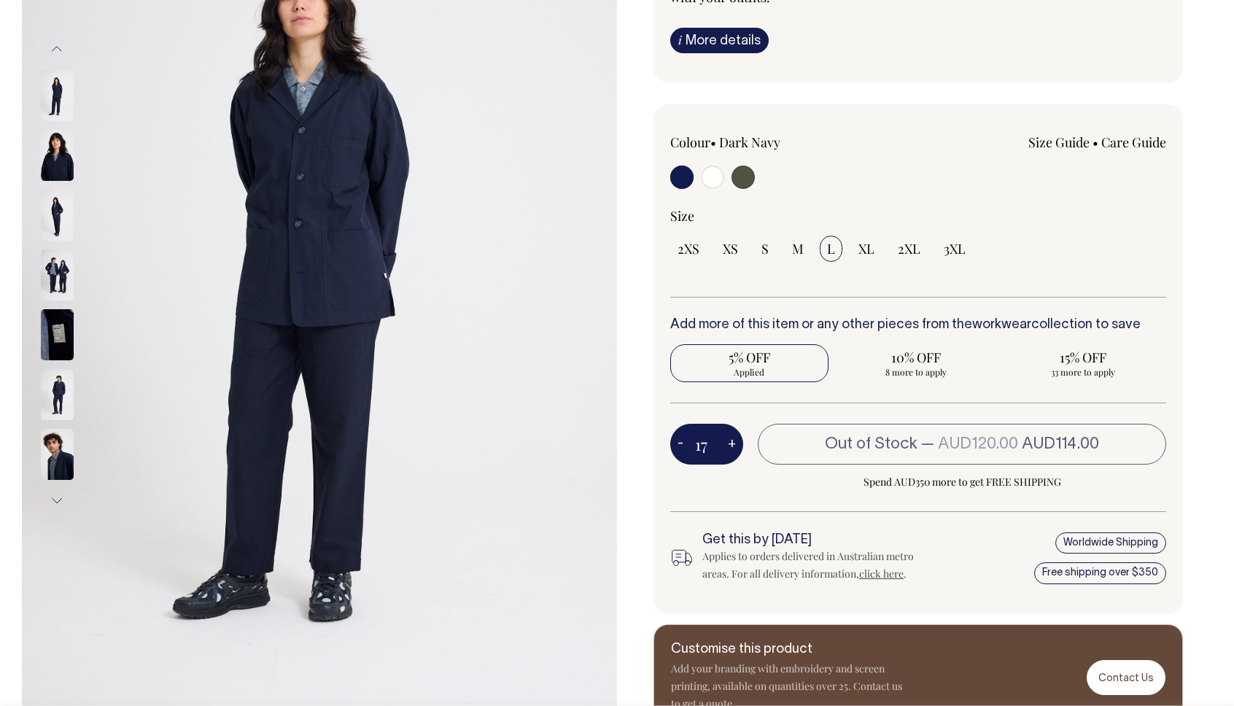
click at [732, 442] on button "+" at bounding box center [732, 444] width 23 height 29
type input "18"
radio input "true"
type input "18"
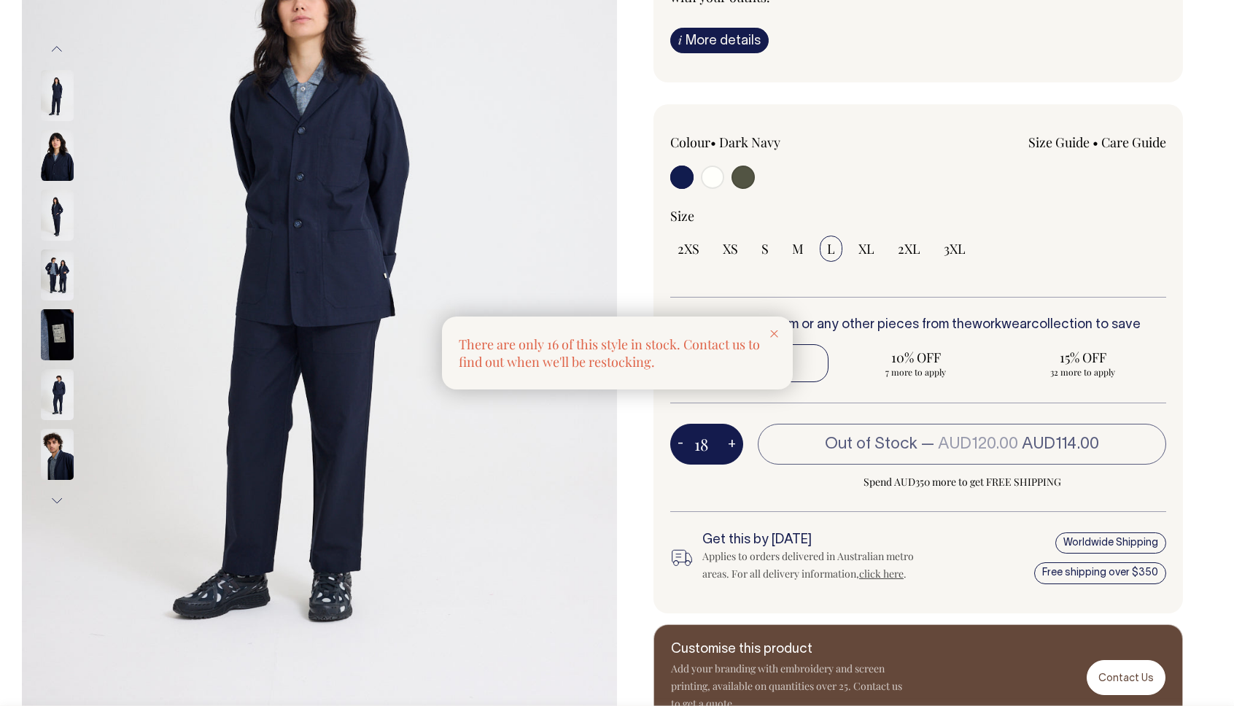
click at [732, 442] on div at bounding box center [617, 353] width 1234 height 706
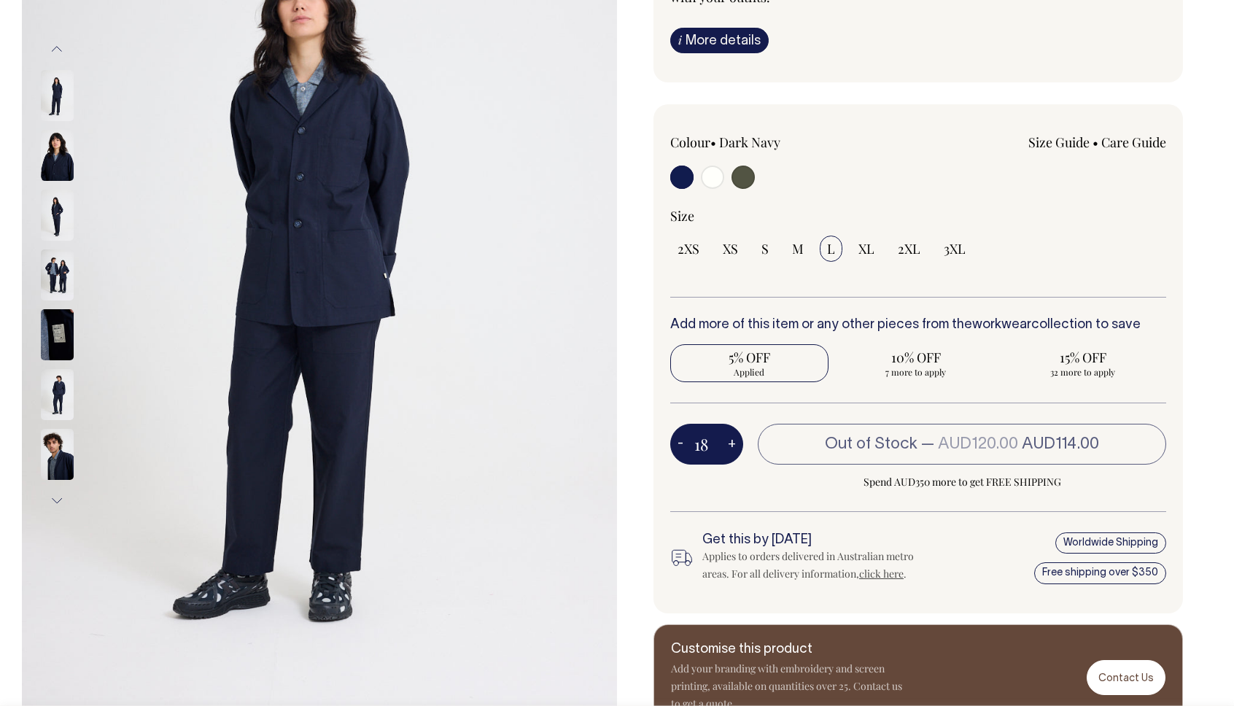
click at [732, 442] on button "+" at bounding box center [732, 444] width 23 height 29
type input "19"
radio input "true"
type input "19"
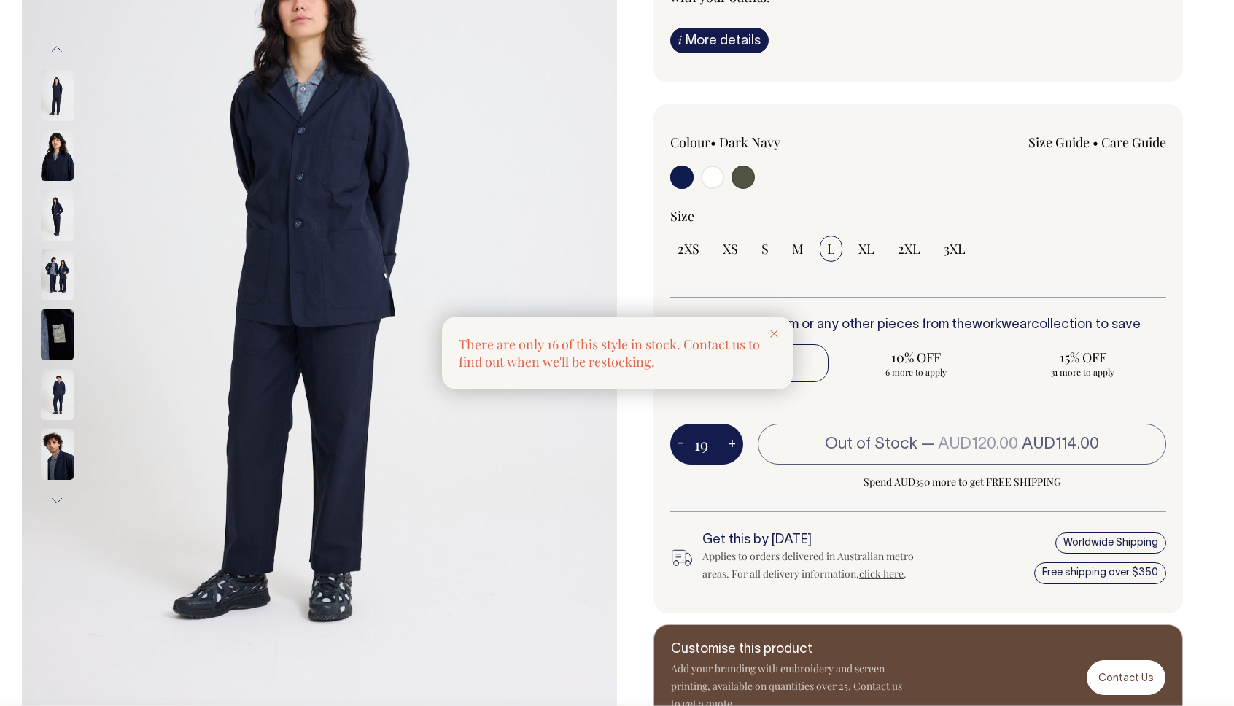
click at [732, 442] on div at bounding box center [617, 353] width 1234 height 706
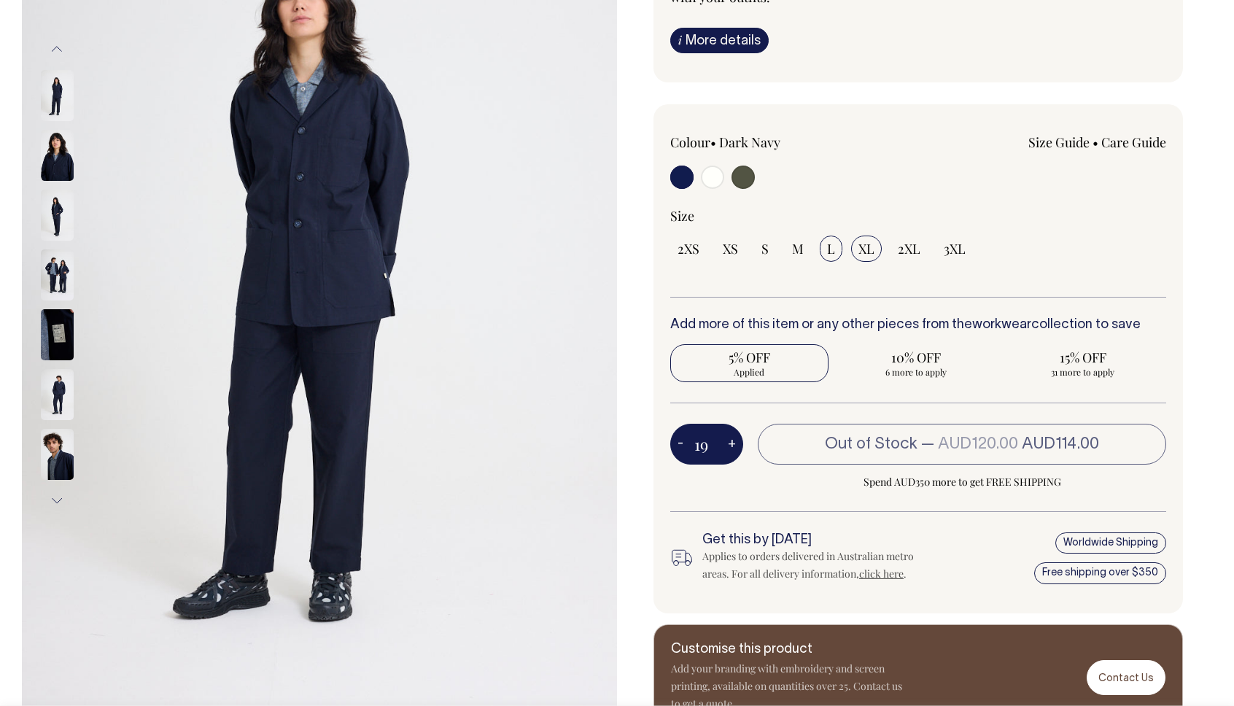
click at [864, 243] on span "XL" at bounding box center [866, 249] width 16 height 18
click at [864, 243] on input "XL" at bounding box center [866, 249] width 31 height 26
radio input "true"
select select "XL"
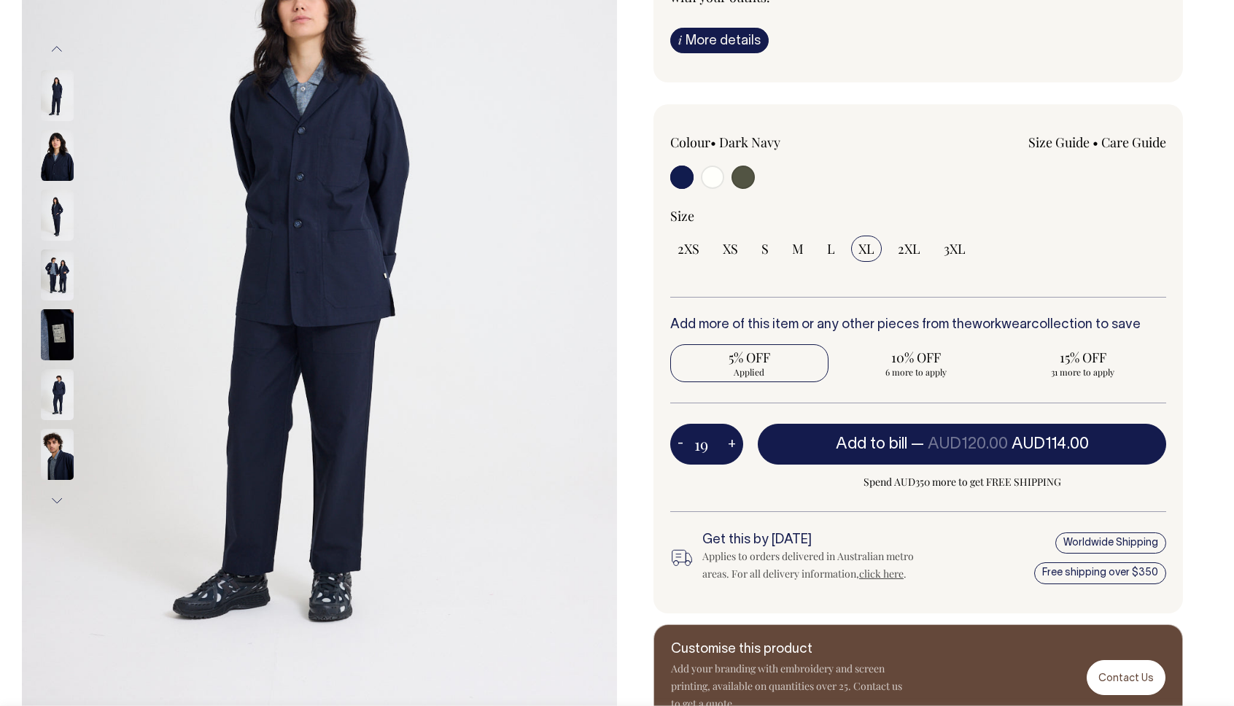
click at [733, 441] on button "+" at bounding box center [732, 444] width 23 height 29
type input "20"
radio input "true"
type input "20"
click at [1193, 426] on div "Unstructured Blazer Our neat and tidy Unstructured Blazer draws inspiration fro…" at bounding box center [914, 283] width 595 height 895
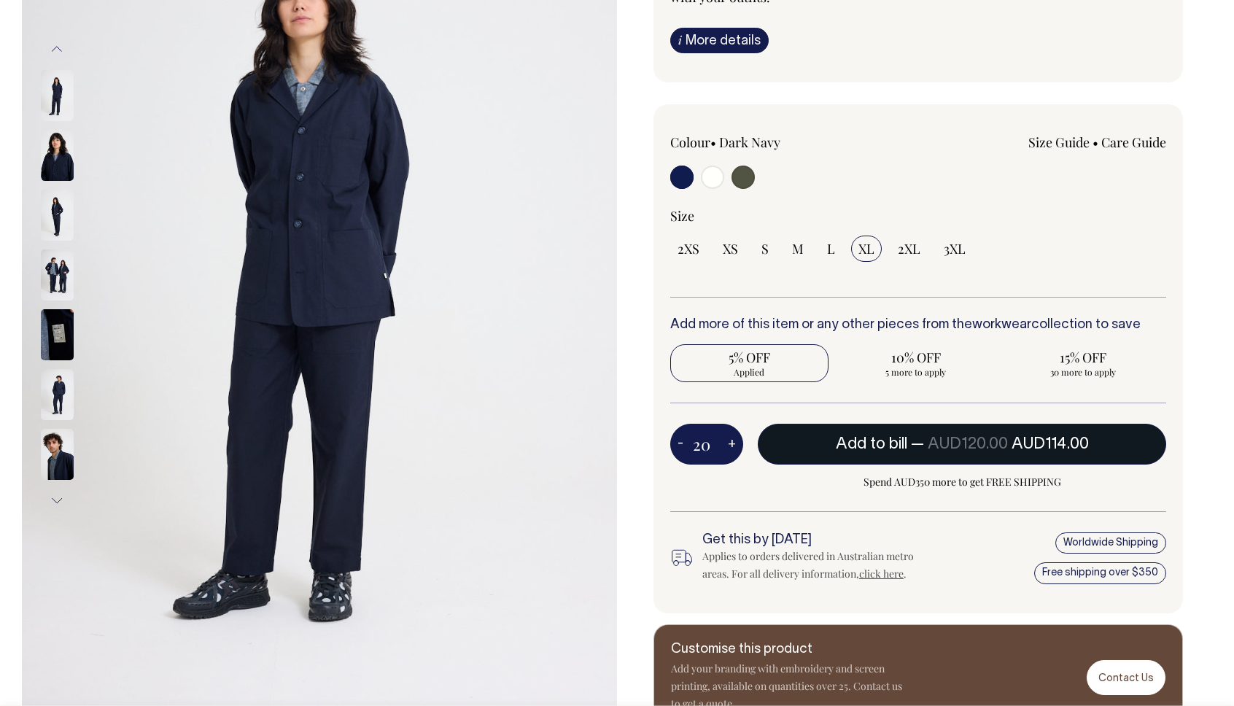
click at [966, 441] on span "AUD120.00" at bounding box center [968, 444] width 80 height 15
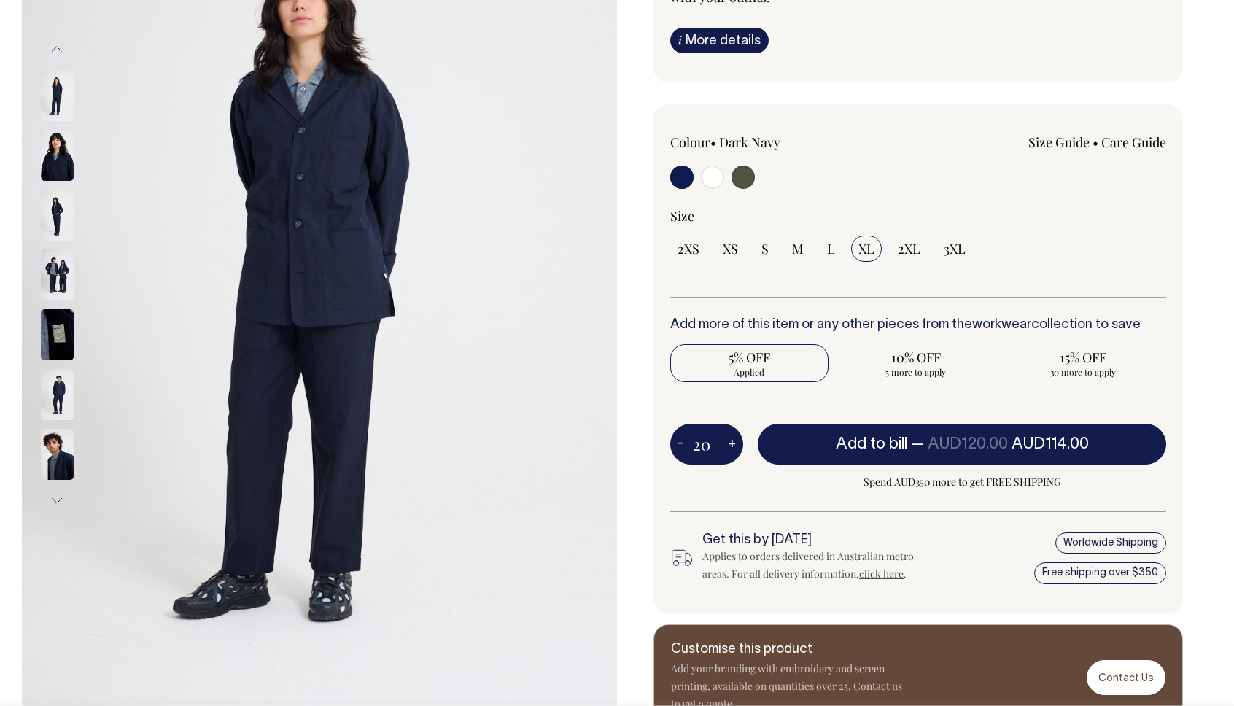
type input "1"
radio input "false"
type input "1"
radio input "true"
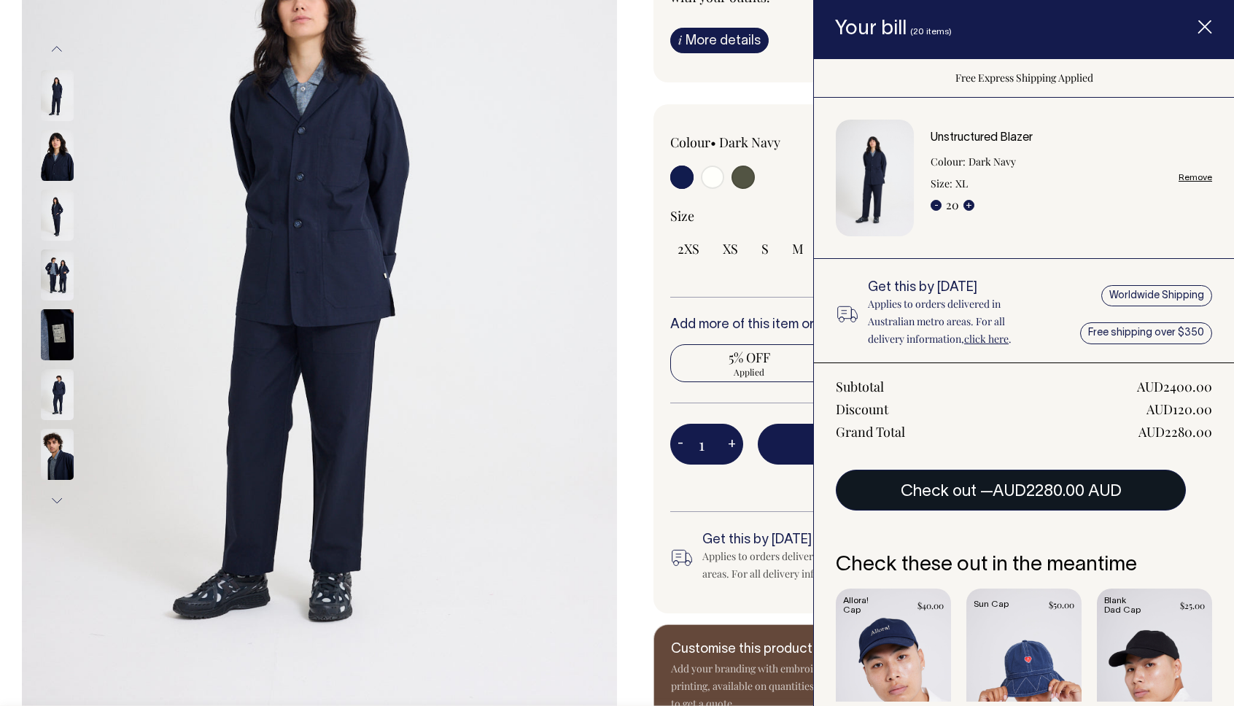
click at [1060, 493] on span "AUD2280.00 AUD" at bounding box center [1057, 491] width 129 height 15
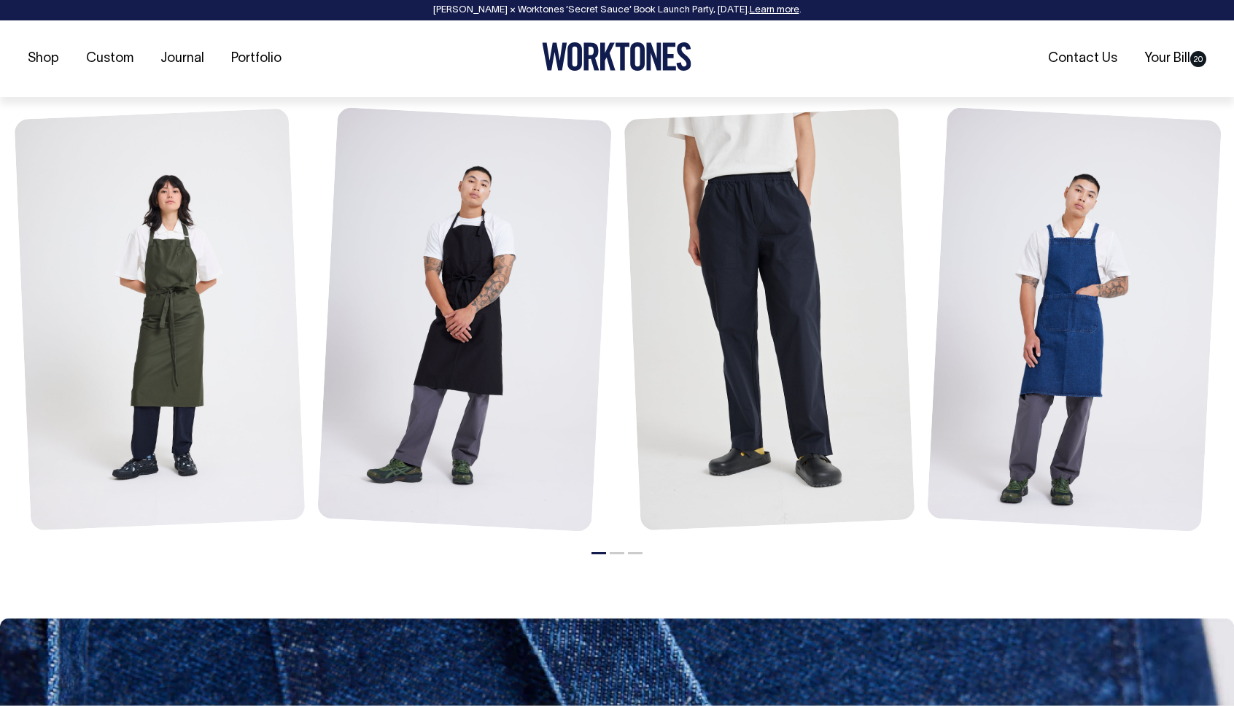
scroll to position [1645, 0]
